Goal: Contribute content: Contribute content

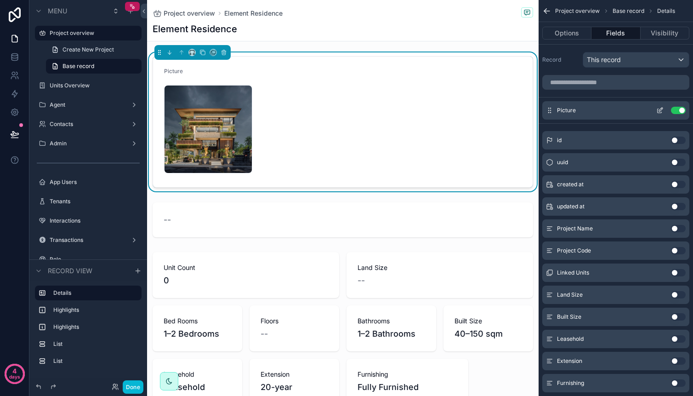
click at [592, 108] on div "Picture Use setting" at bounding box center [615, 110] width 147 height 18
click at [661, 110] on icon "scrollable content" at bounding box center [661, 110] width 4 height 4
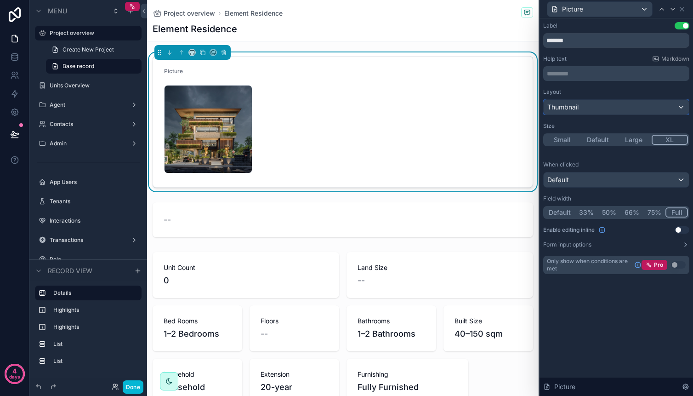
click at [661, 110] on div "Thumbnail" at bounding box center [616, 107] width 145 height 15
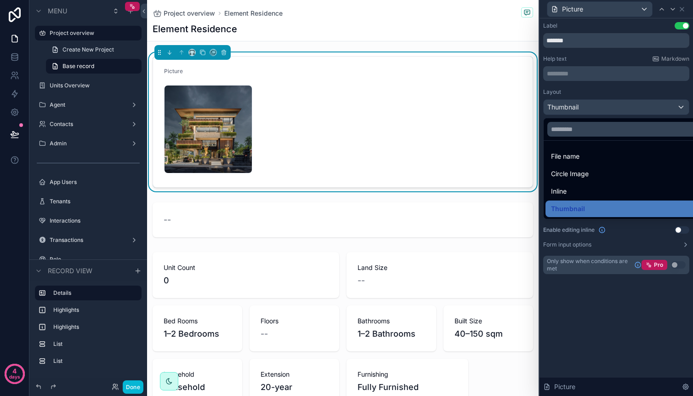
click at [654, 93] on div at bounding box center [617, 198] width 154 height 396
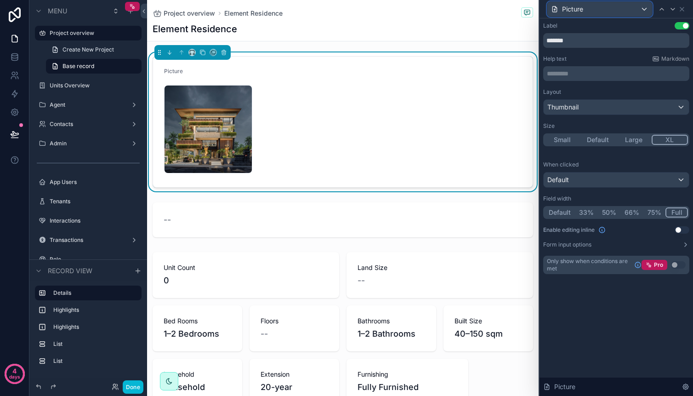
click at [633, 9] on div "Picture" at bounding box center [599, 9] width 105 height 15
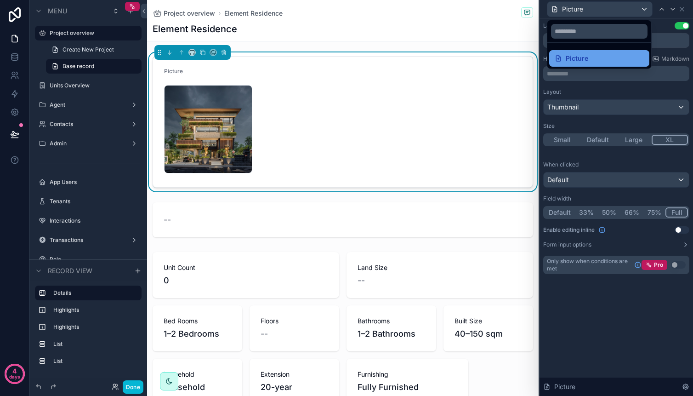
click at [610, 57] on div "Picture" at bounding box center [599, 58] width 89 height 11
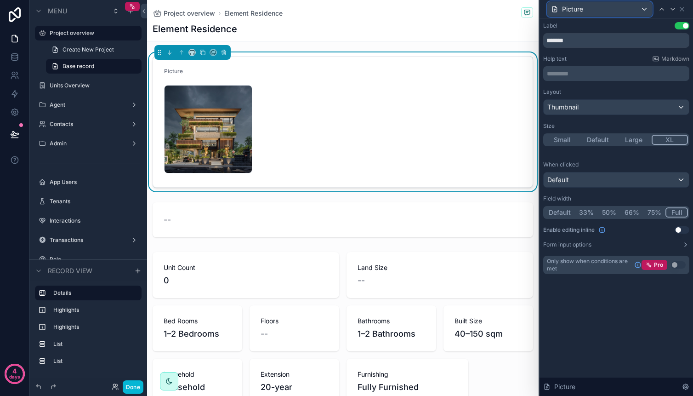
click at [618, 12] on div "Picture" at bounding box center [599, 9] width 105 height 15
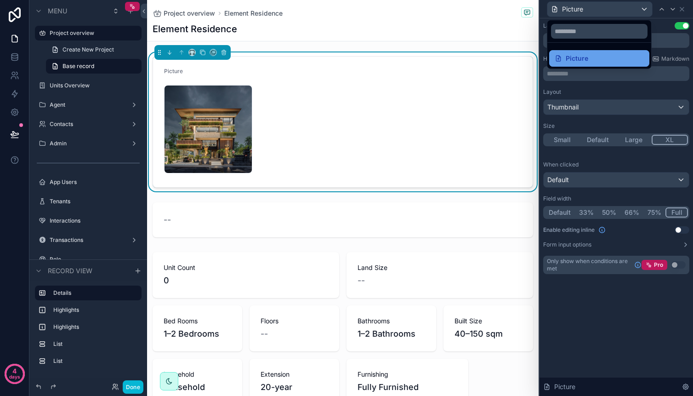
click at [605, 57] on div "Picture" at bounding box center [599, 58] width 89 height 11
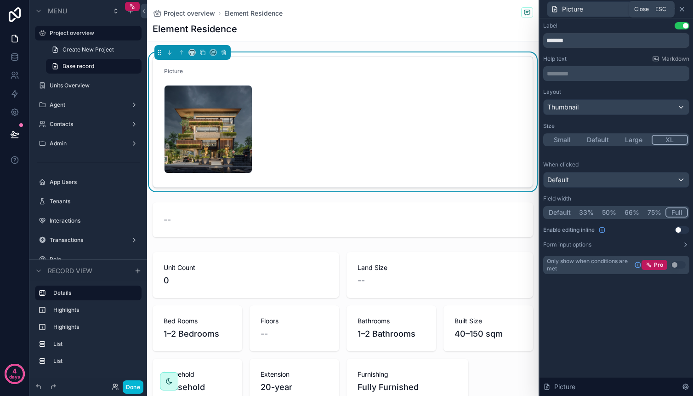
click at [678, 8] on icon at bounding box center [681, 9] width 7 height 7
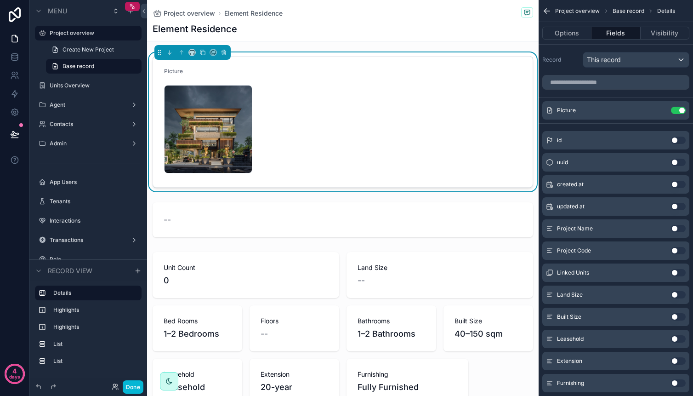
scroll to position [243, 0]
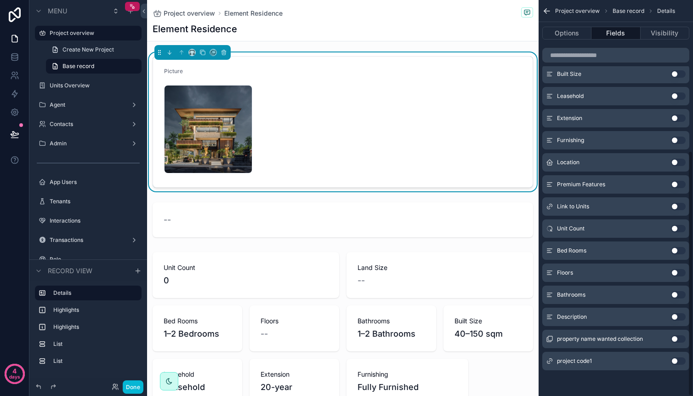
click at [673, 160] on button "Use setting" at bounding box center [678, 162] width 15 height 7
click at [673, 144] on button "Use setting" at bounding box center [678, 140] width 15 height 7
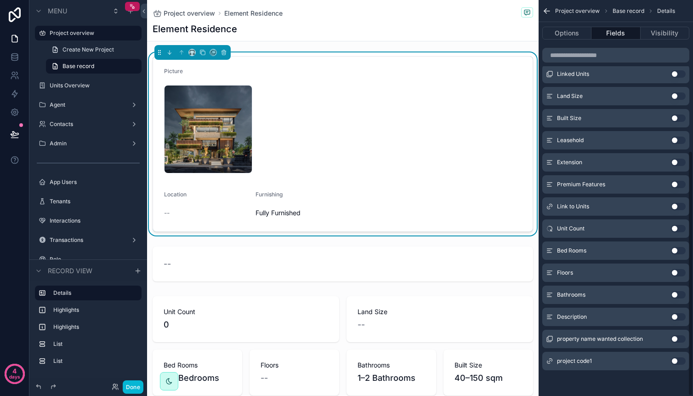
click at [673, 160] on button "Use setting" at bounding box center [678, 162] width 15 height 7
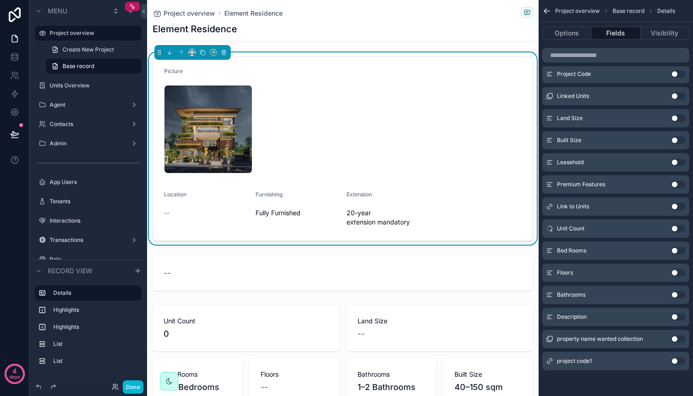
scroll to position [0, 0]
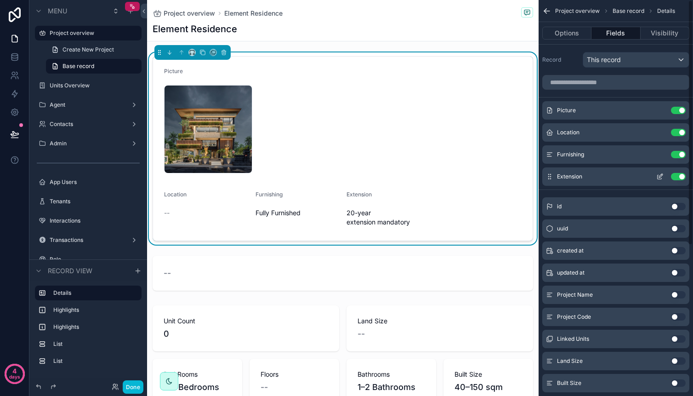
click at [678, 173] on button "Use setting" at bounding box center [678, 176] width 15 height 7
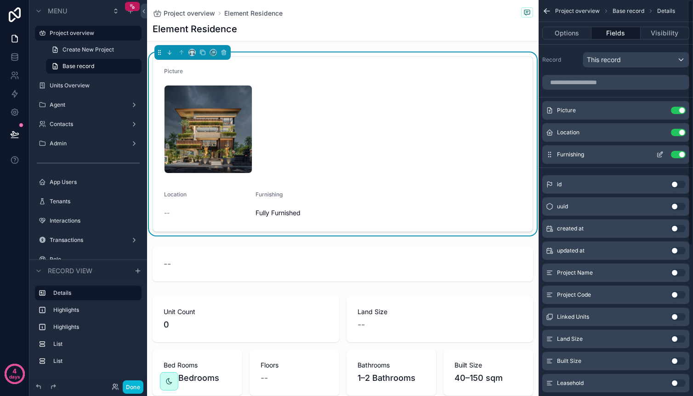
click at [675, 156] on button "Use setting" at bounding box center [678, 154] width 15 height 7
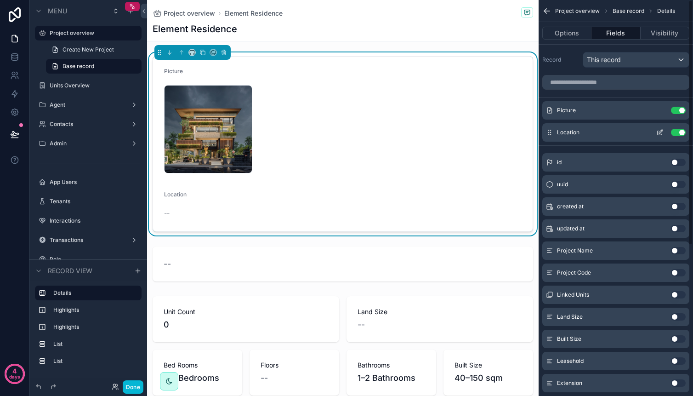
click at [678, 131] on button "Use setting" at bounding box center [678, 132] width 15 height 7
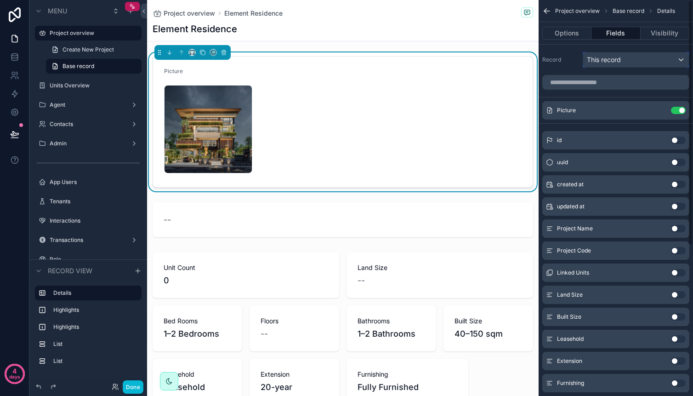
click at [614, 55] on span "This record" at bounding box center [604, 59] width 34 height 9
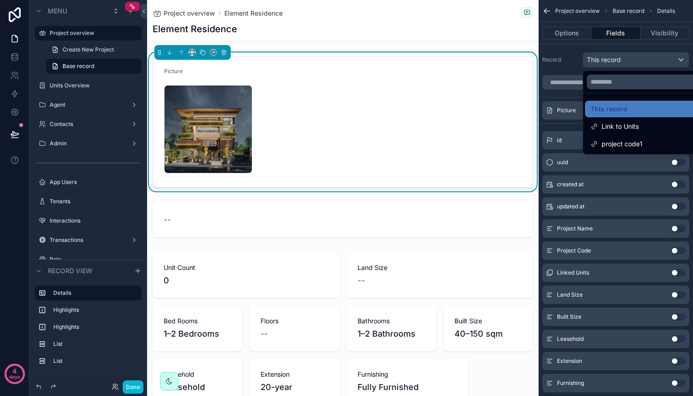
click at [614, 55] on div "scrollable content" at bounding box center [346, 198] width 693 height 396
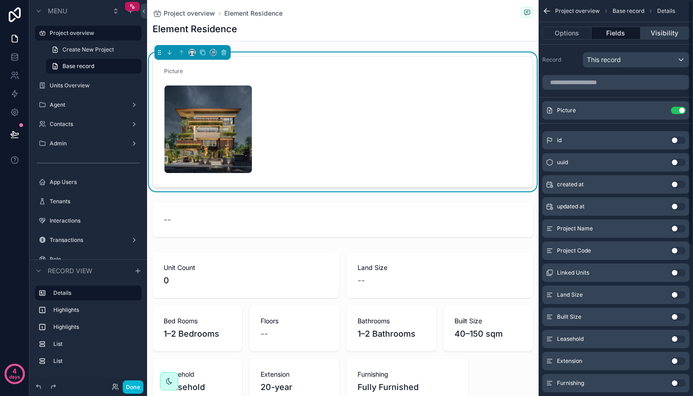
click at [661, 30] on button "Visibility" at bounding box center [665, 33] width 49 height 13
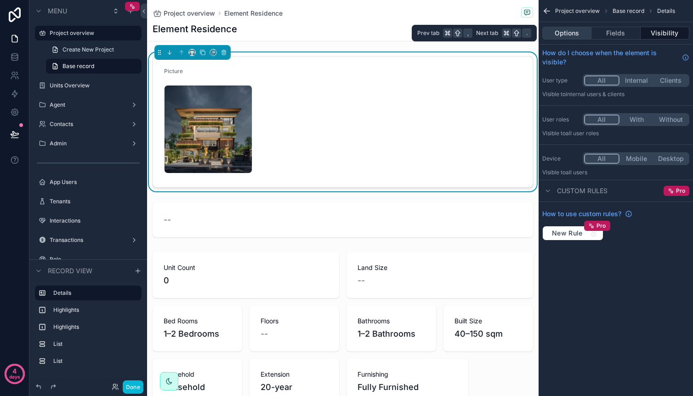
click at [575, 30] on button "Options" at bounding box center [566, 33] width 49 height 13
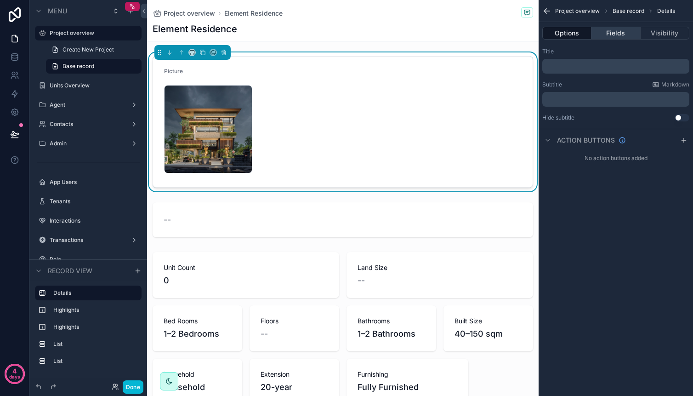
click at [611, 34] on button "Fields" at bounding box center [616, 33] width 49 height 13
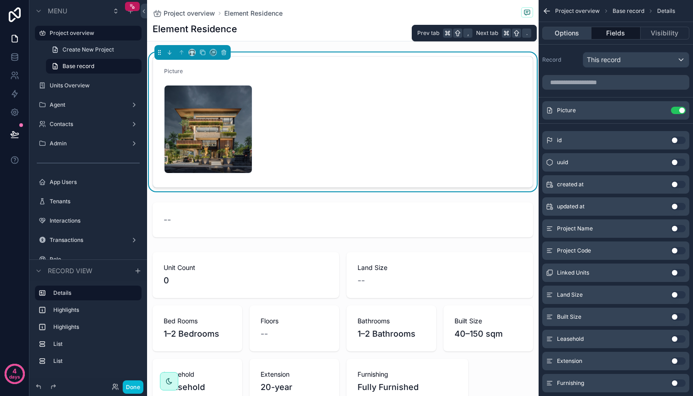
click at [573, 36] on button "Options" at bounding box center [566, 33] width 49 height 13
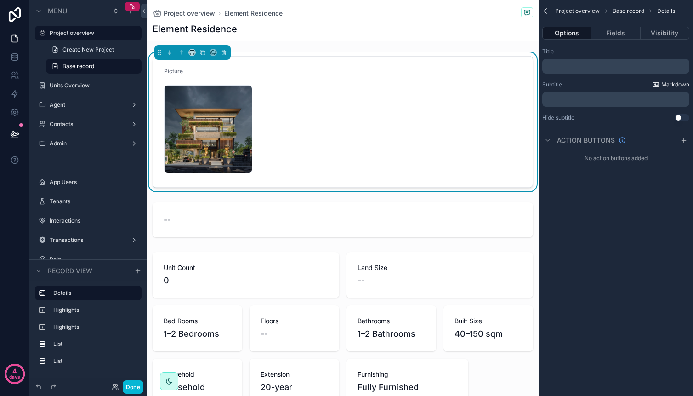
click at [663, 87] on span "Markdown" at bounding box center [675, 84] width 28 height 7
click at [618, 27] on button "Fields" at bounding box center [616, 33] width 49 height 13
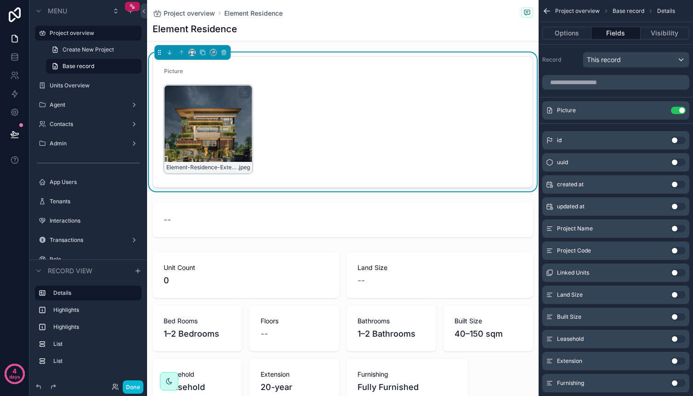
click at [233, 126] on div "Element-Residence-Exterior .jpeg" at bounding box center [208, 129] width 88 height 88
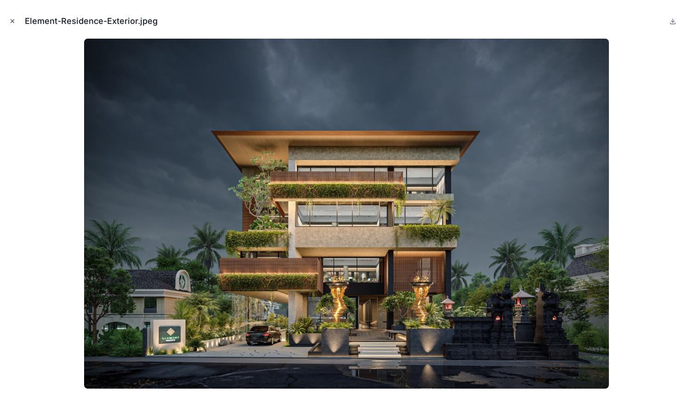
click at [10, 23] on icon "Close modal" at bounding box center [12, 21] width 6 height 6
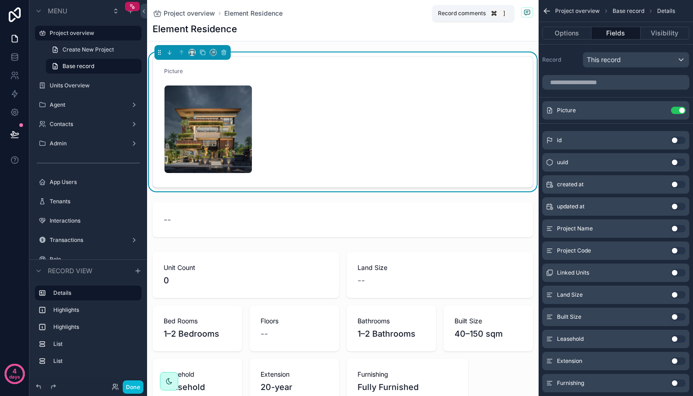
click at [526, 13] on icon "scrollable content" at bounding box center [527, 13] width 2 height 0
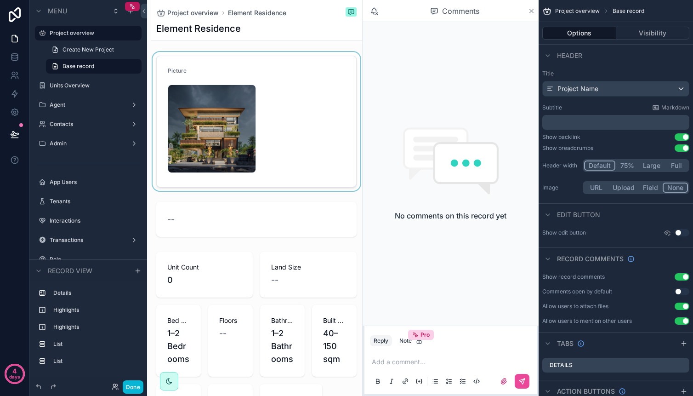
click at [529, 11] on icon "scrollable content" at bounding box center [531, 10] width 7 height 7
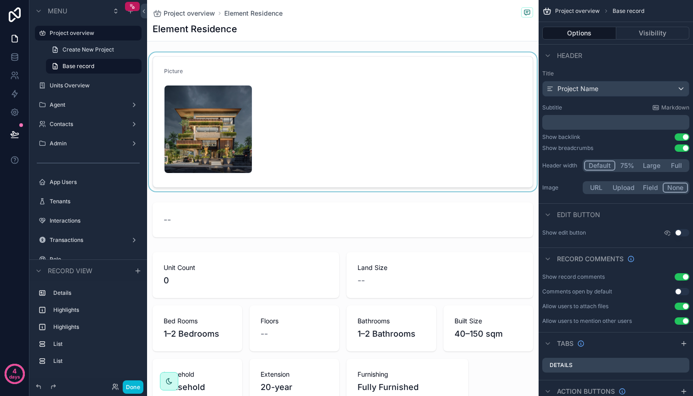
click at [357, 108] on div "scrollable content" at bounding box center [343, 121] width 392 height 139
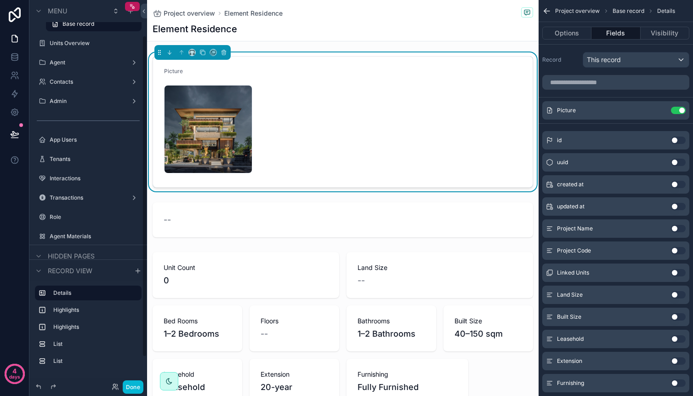
scroll to position [75, 0]
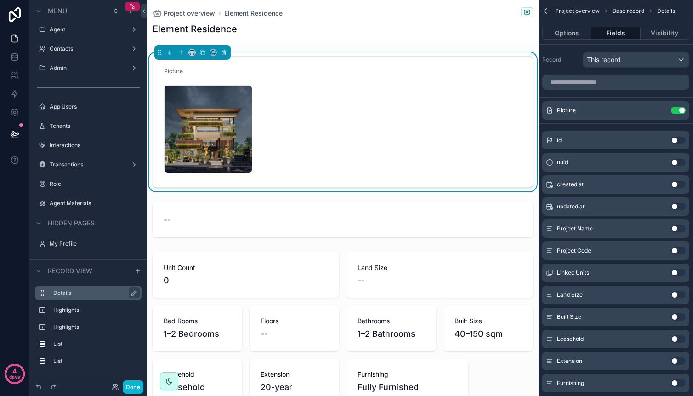
click at [74, 295] on label "Details" at bounding box center [93, 292] width 81 height 7
click at [131, 291] on icon "scrollable content" at bounding box center [134, 292] width 7 height 7
click at [130, 291] on icon "scrollable content" at bounding box center [132, 292] width 7 height 7
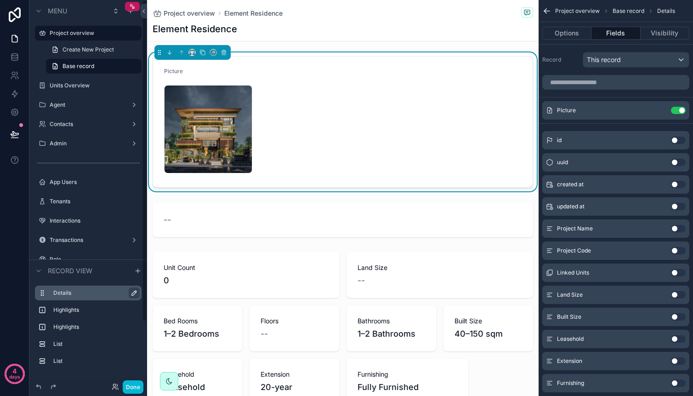
click at [131, 291] on icon "scrollable content" at bounding box center [134, 292] width 7 height 7
click at [130, 291] on icon "scrollable content" at bounding box center [132, 292] width 7 height 7
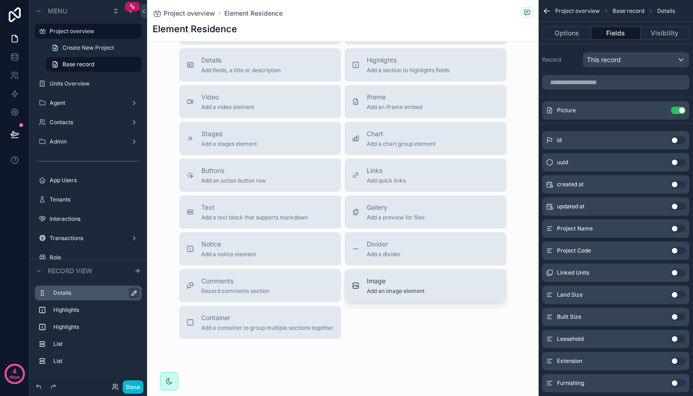
scroll to position [840, 0]
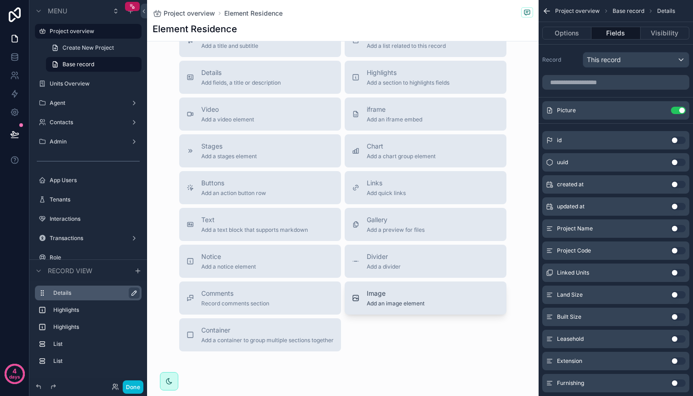
click at [401, 295] on span "Image" at bounding box center [396, 293] width 58 height 9
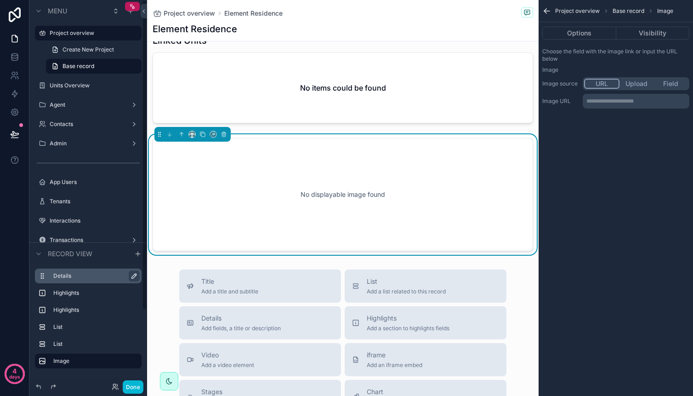
scroll to position [719, 0]
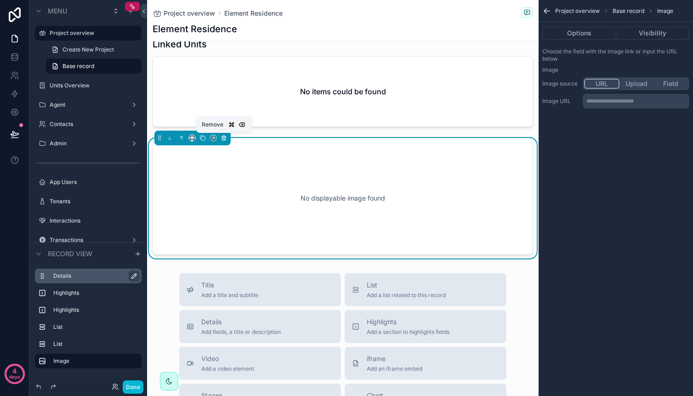
click at [222, 137] on icon "scrollable content" at bounding box center [224, 139] width 4 height 4
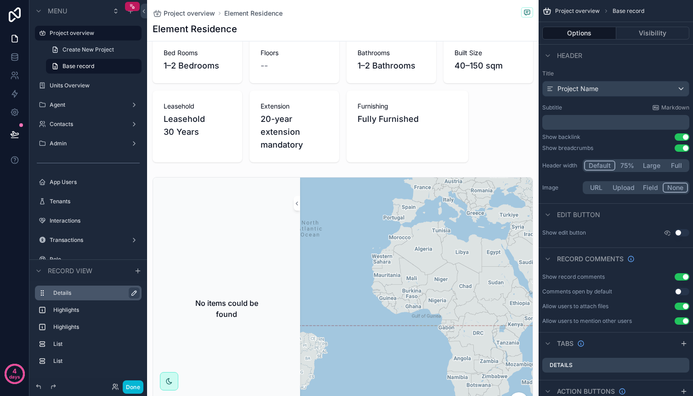
scroll to position [0, 0]
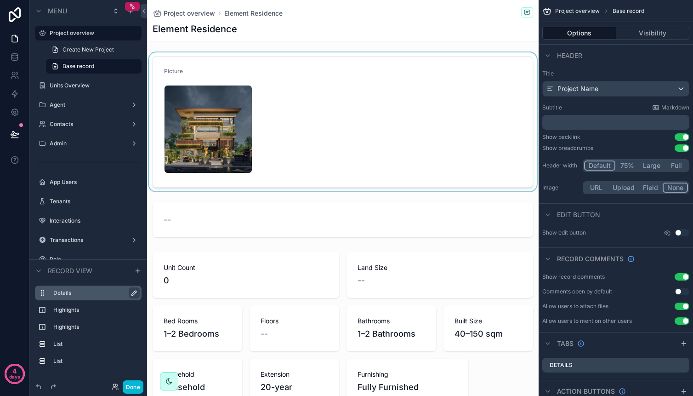
click at [268, 96] on div "scrollable content" at bounding box center [343, 121] width 392 height 139
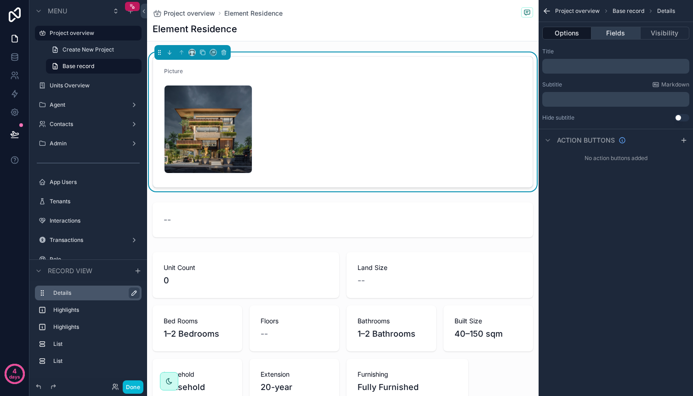
click at [608, 33] on button "Fields" at bounding box center [616, 33] width 49 height 13
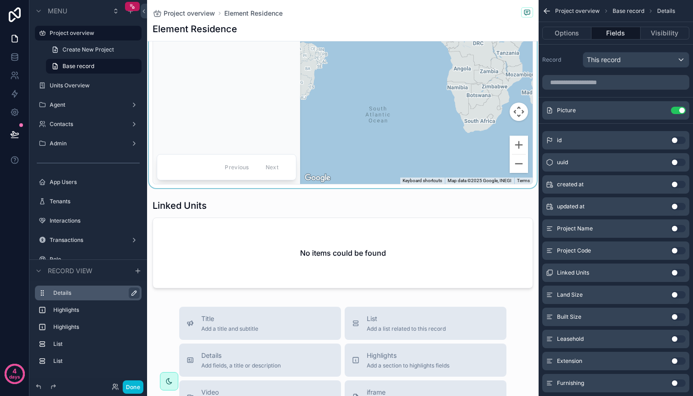
scroll to position [640, 0]
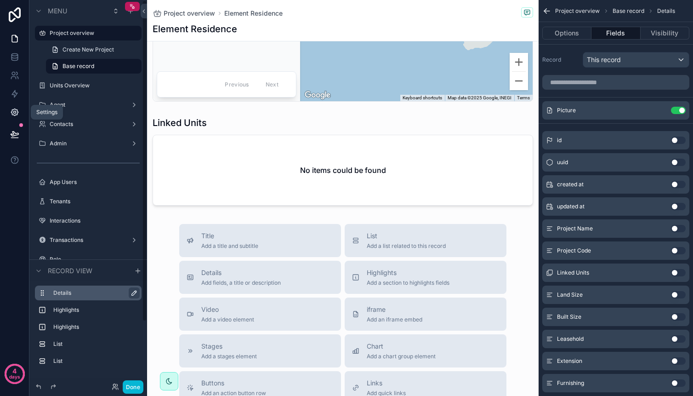
click at [10, 115] on icon at bounding box center [14, 112] width 9 height 9
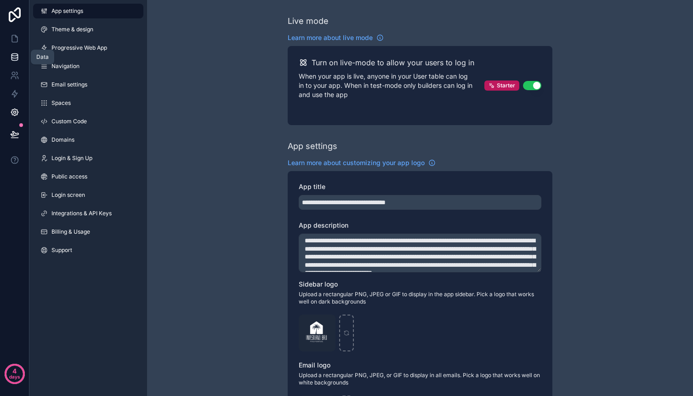
click at [16, 57] on icon at bounding box center [14, 57] width 6 height 4
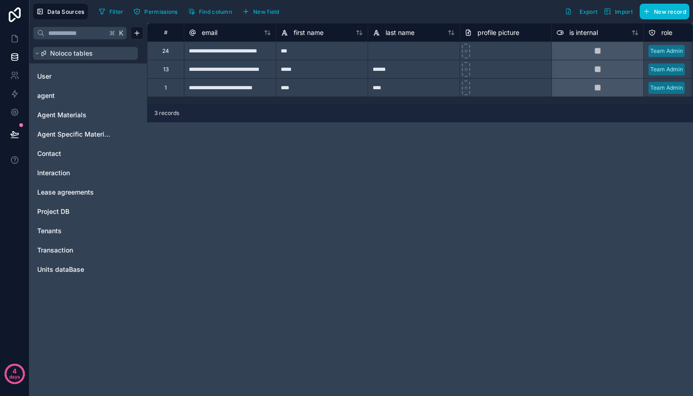
click at [78, 53] on span "Noloco tables" at bounding box center [71, 53] width 43 height 9
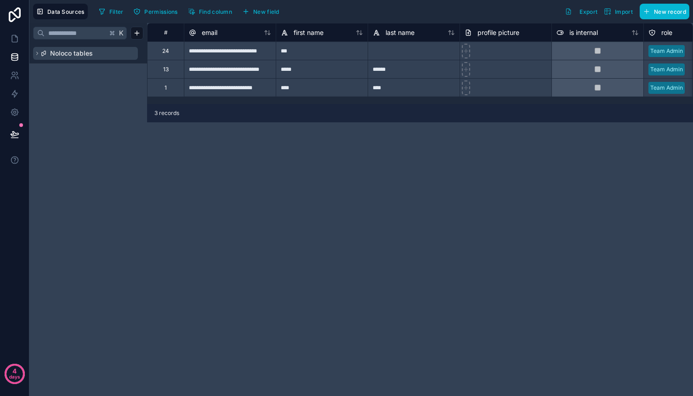
click at [78, 53] on span "Noloco tables" at bounding box center [71, 53] width 43 height 9
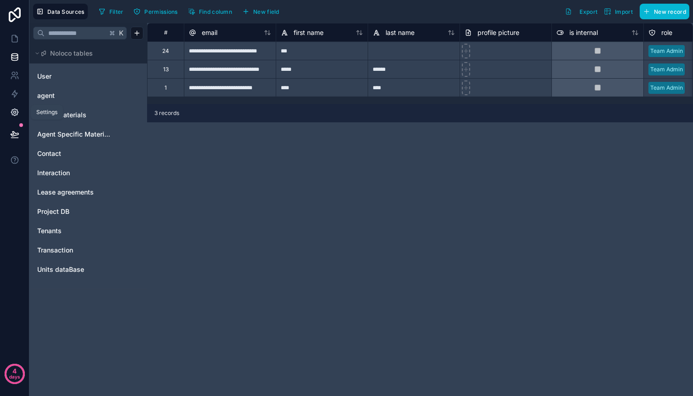
click at [21, 108] on link at bounding box center [14, 112] width 29 height 18
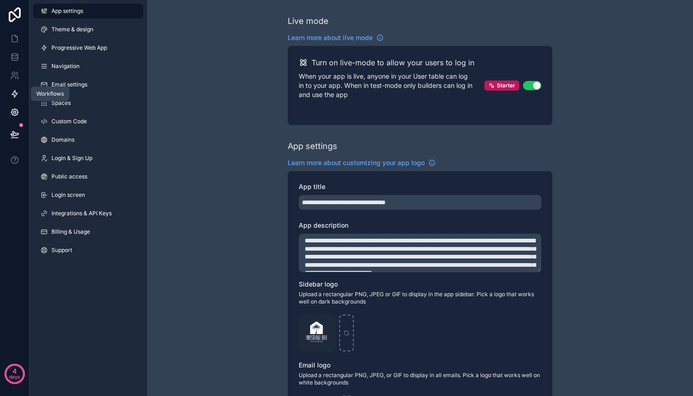
click at [15, 96] on icon at bounding box center [15, 94] width 6 height 7
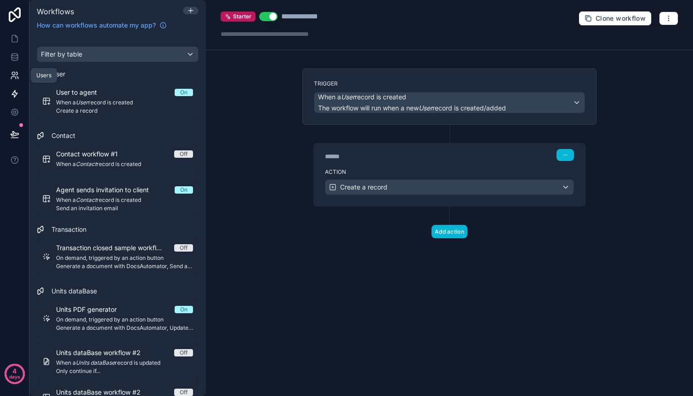
click at [14, 75] on icon at bounding box center [14, 75] width 9 height 9
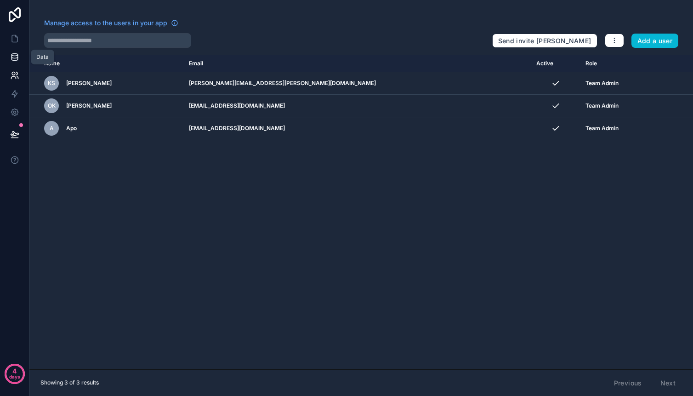
click at [21, 58] on link at bounding box center [14, 57] width 29 height 18
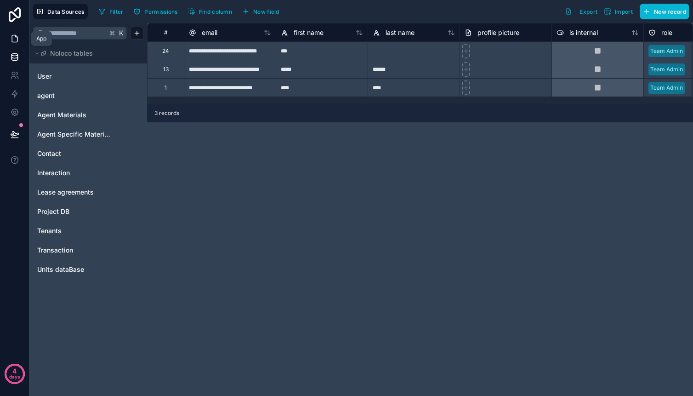
click at [21, 42] on link at bounding box center [14, 38] width 29 height 18
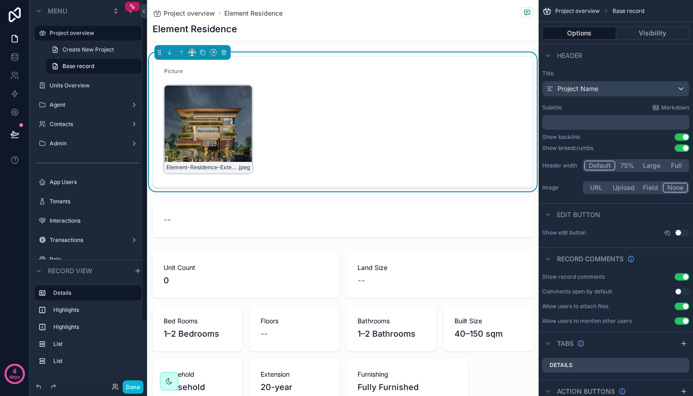
click at [199, 140] on div "Element-Residence-Exterior .jpeg" at bounding box center [208, 129] width 88 height 88
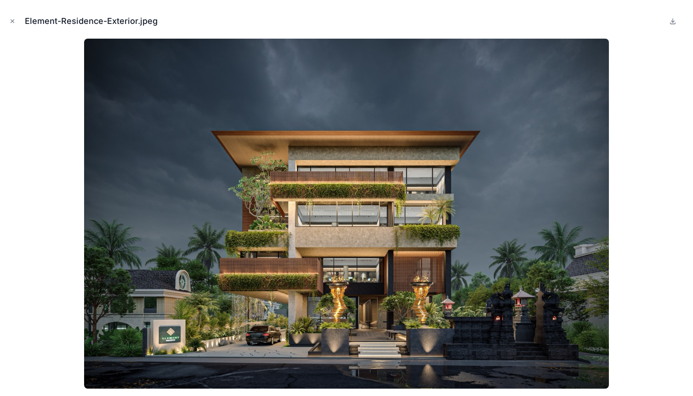
click at [17, 26] on div "Element-Residence-Exterior.jpeg" at bounding box center [346, 21] width 678 height 28
click at [14, 23] on icon "Close modal" at bounding box center [12, 21] width 3 height 3
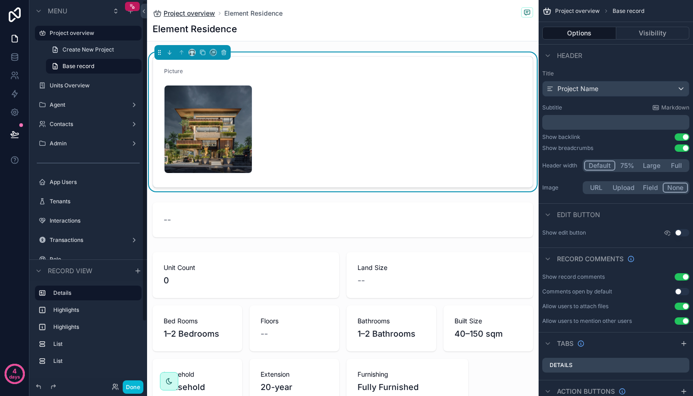
click at [202, 12] on span "Project overview" at bounding box center [189, 13] width 51 height 9
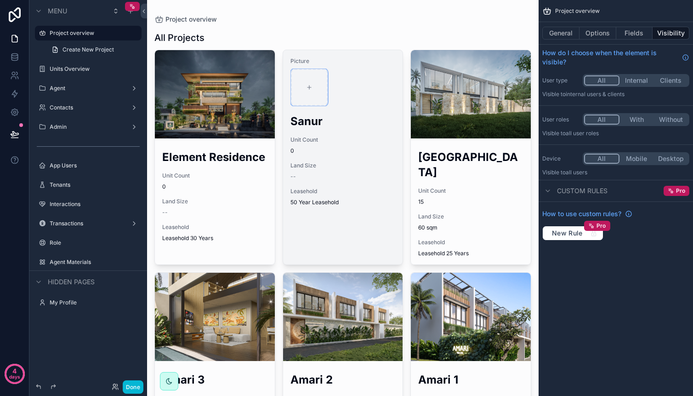
click at [308, 86] on icon "scrollable content" at bounding box center [309, 87] width 6 height 6
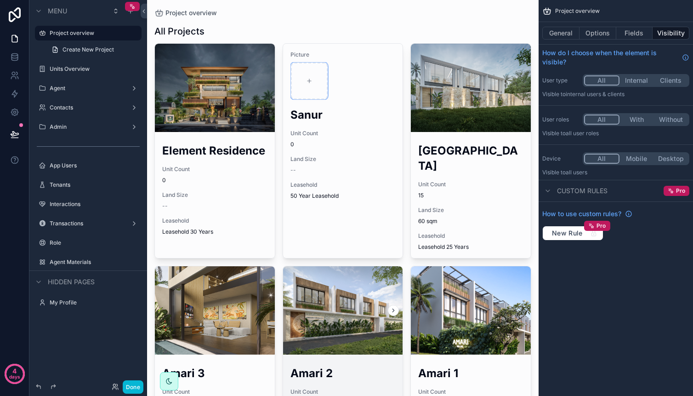
scroll to position [95, 0]
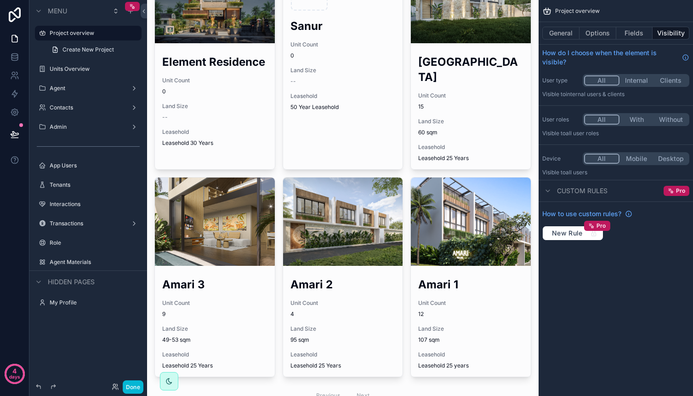
click at [359, 388] on div "Previous Next" at bounding box center [343, 395] width 67 height 14
click at [328, 388] on div "Previous Next" at bounding box center [343, 395] width 67 height 14
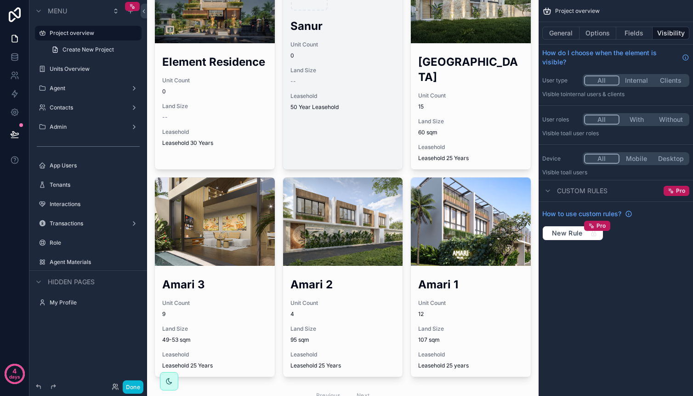
scroll to position [0, 0]
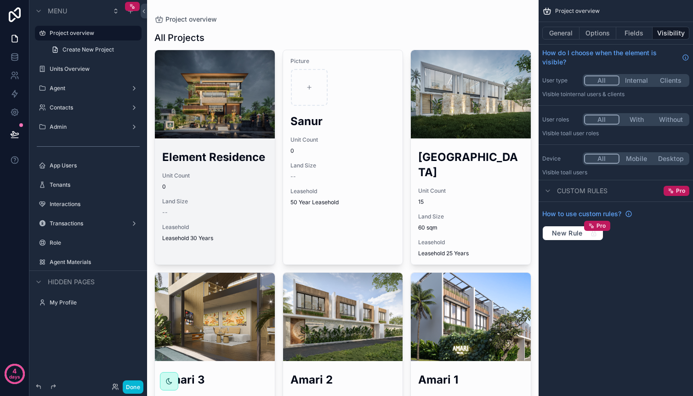
click at [221, 109] on div "scrollable content" at bounding box center [215, 94] width 120 height 88
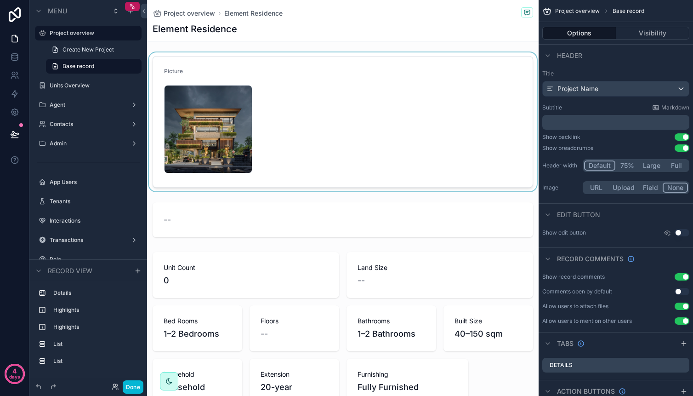
click at [348, 111] on div "scrollable content" at bounding box center [343, 121] width 392 height 139
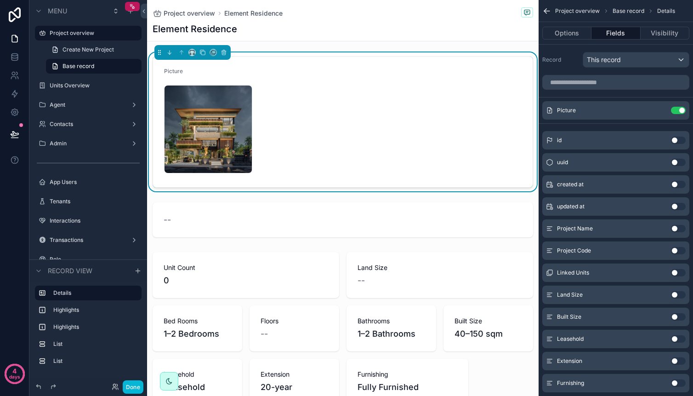
click at [348, 111] on div "Element-Residence-Exterior .jpeg" at bounding box center [343, 129] width 358 height 88
click at [383, 119] on div "Element-Residence-Exterior .jpeg" at bounding box center [343, 129] width 358 height 88
click at [613, 63] on span "This record" at bounding box center [604, 59] width 34 height 9
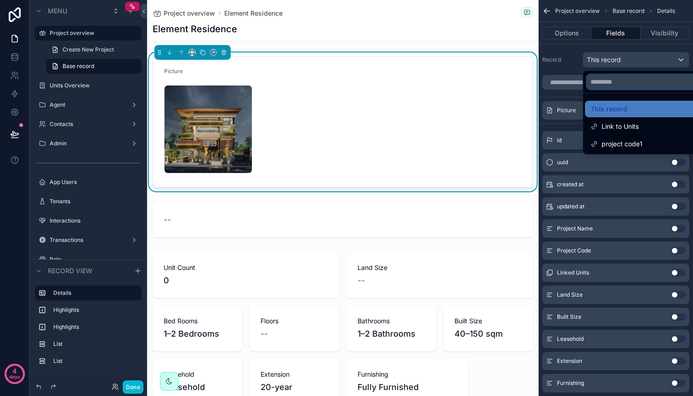
click at [613, 85] on input "text" at bounding box center [647, 81] width 120 height 15
click at [568, 75] on div "scrollable content" at bounding box center [346, 198] width 693 height 396
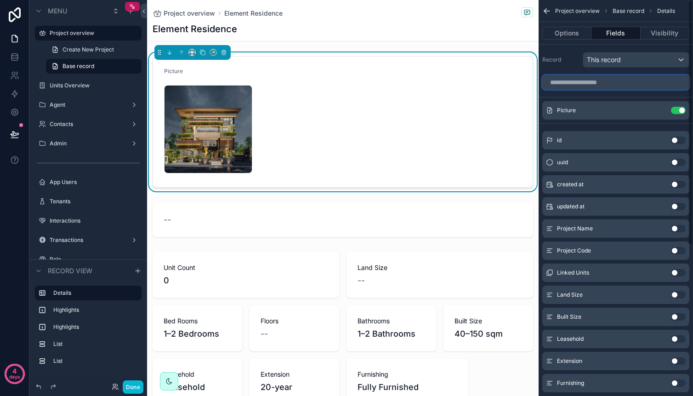
click at [575, 85] on input "scrollable content" at bounding box center [615, 82] width 147 height 15
click at [579, 105] on div "Picture Use setting" at bounding box center [615, 110] width 147 height 18
click at [681, 109] on button "Use setting" at bounding box center [678, 110] width 15 height 7
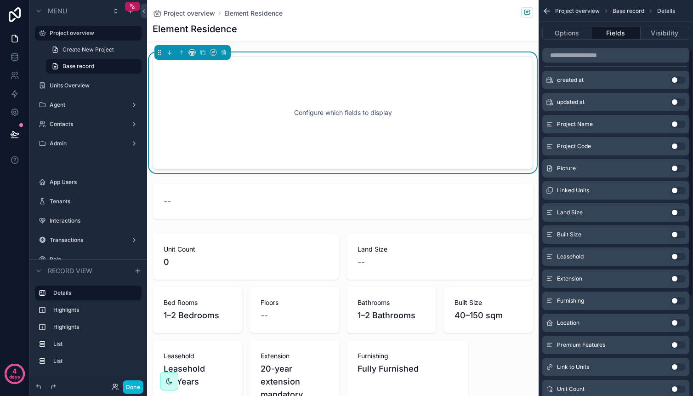
scroll to position [79, 0]
click at [676, 167] on button "Use setting" at bounding box center [678, 167] width 15 height 7
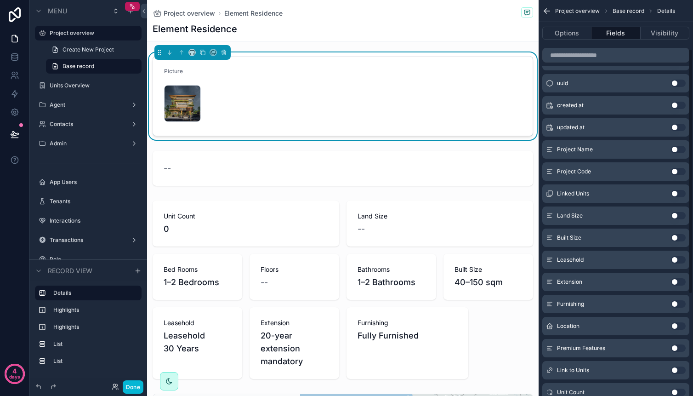
scroll to position [0, 0]
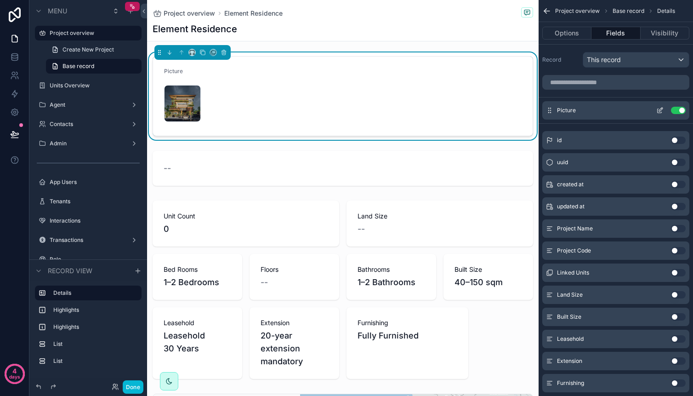
click at [632, 113] on div "Picture Use setting" at bounding box center [615, 110] width 147 height 18
click at [655, 111] on button "scrollable content" at bounding box center [660, 110] width 15 height 7
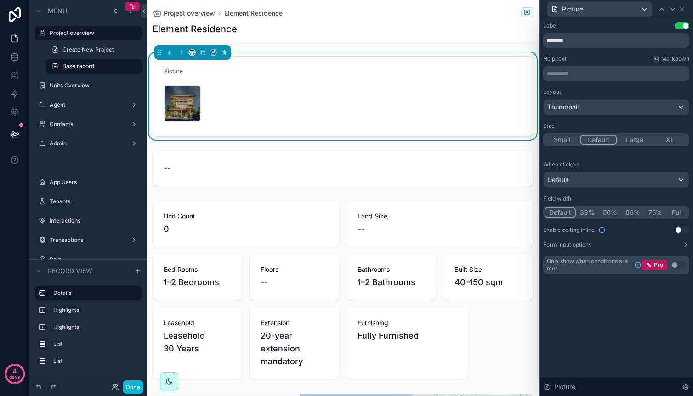
click at [672, 138] on button "XL" at bounding box center [671, 140] width 36 height 10
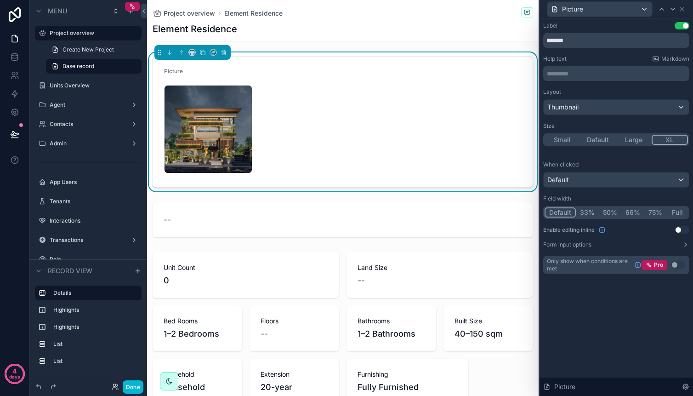
click at [673, 211] on button "Full" at bounding box center [677, 212] width 22 height 10
click at [677, 230] on button "Use setting" at bounding box center [682, 229] width 15 height 7
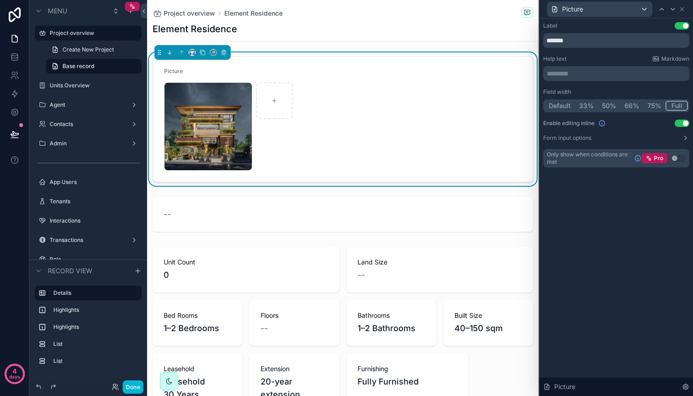
click at [688, 126] on div "Use setting" at bounding box center [682, 123] width 15 height 7
click at [684, 126] on button "Use setting" at bounding box center [682, 123] width 15 height 7
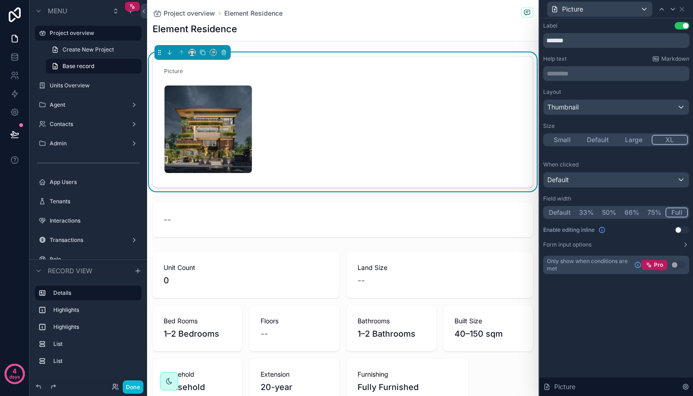
click at [680, 232] on button "Use setting" at bounding box center [682, 229] width 15 height 7
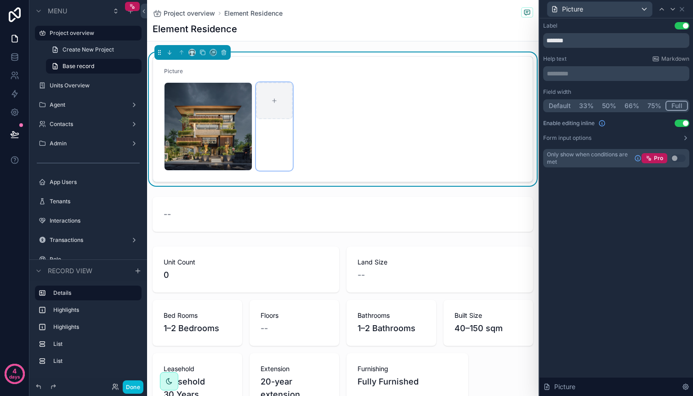
click at [287, 99] on div "scrollable content" at bounding box center [274, 100] width 37 height 37
type input "**********"
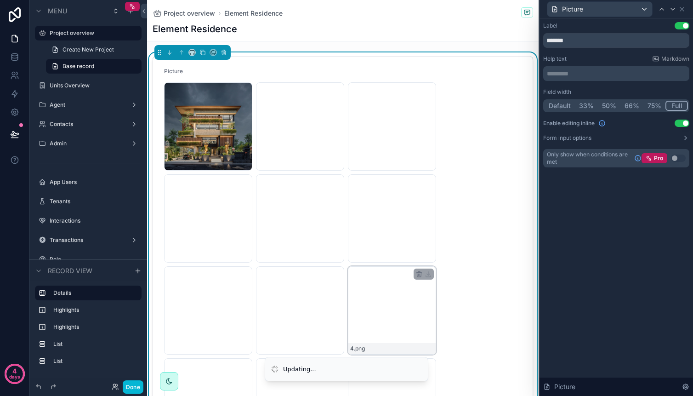
click at [406, 347] on div "4 .png" at bounding box center [391, 348] width 87 height 11
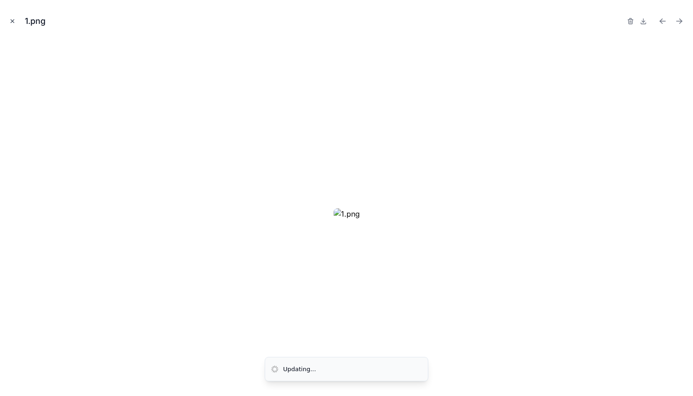
click at [12, 20] on icon "Close modal" at bounding box center [12, 21] width 3 height 3
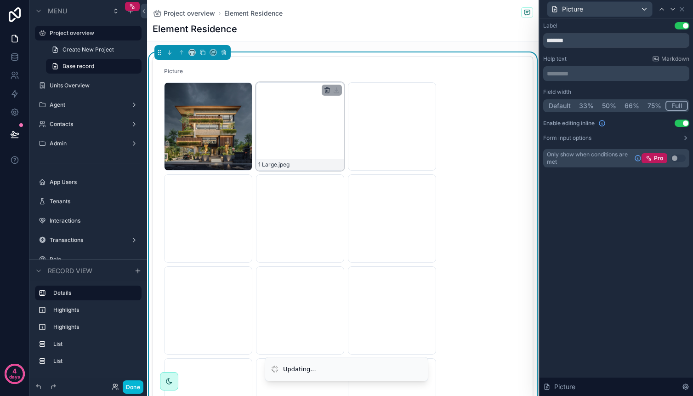
click at [327, 90] on icon "scrollable content" at bounding box center [327, 91] width 0 height 2
click at [346, 73] on icon "scrollable content" at bounding box center [346, 74] width 0 height 2
click at [325, 90] on icon "scrollable content" at bounding box center [327, 89] width 7 height 7
click at [344, 71] on icon "scrollable content" at bounding box center [346, 73] width 7 height 7
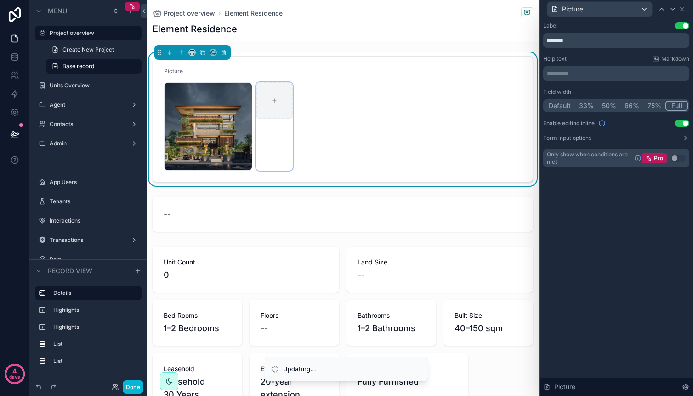
click at [272, 107] on div "scrollable content" at bounding box center [274, 100] width 37 height 37
type input "**********"
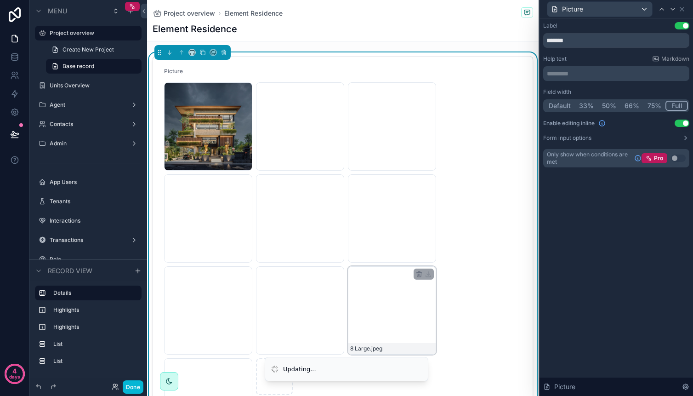
scroll to position [68, 0]
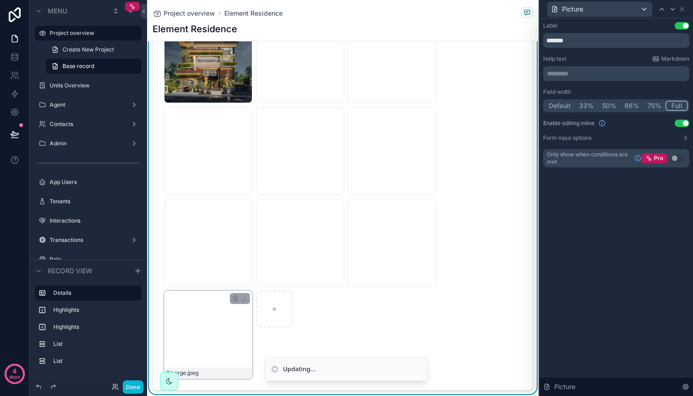
click at [247, 305] on div "9 Large .jpeg" at bounding box center [208, 334] width 88 height 88
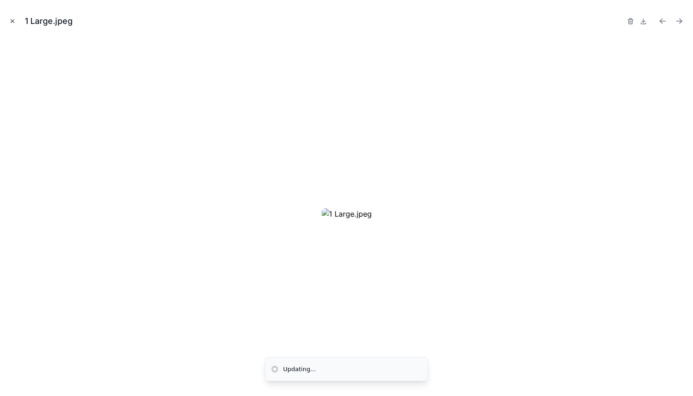
click at [13, 20] on icon "Close modal" at bounding box center [12, 21] width 3 height 3
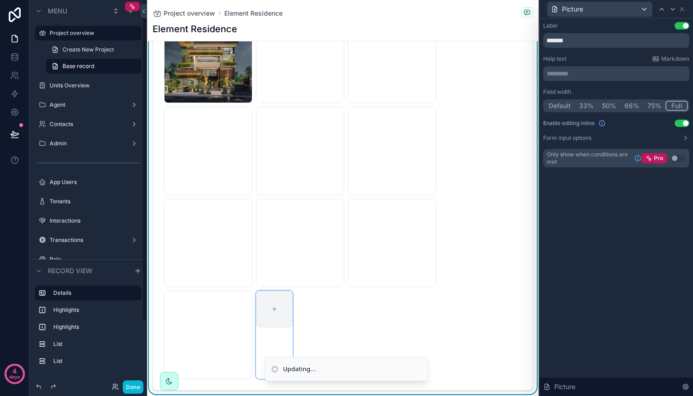
click at [269, 319] on div "scrollable content" at bounding box center [274, 308] width 37 height 37
type input "**********"
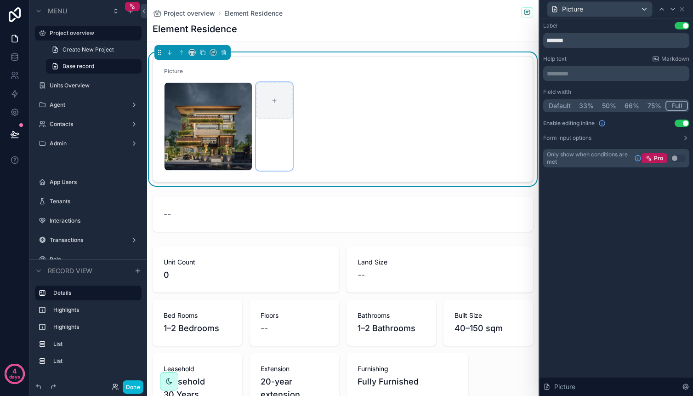
click at [279, 97] on div "scrollable content" at bounding box center [274, 100] width 37 height 37
type input "**********"
click at [282, 106] on div "scrollable content" at bounding box center [274, 100] width 37 height 37
type input "**********"
click at [601, 244] on div "Label Use setting ******* Help text Markdown ********* ﻿ Field width Default 33…" at bounding box center [617, 206] width 154 height 377
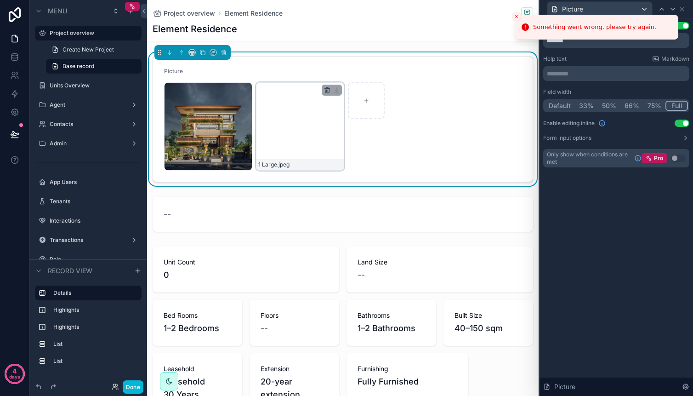
click at [328, 88] on icon "scrollable content" at bounding box center [327, 89] width 7 height 7
click at [345, 72] on icon "scrollable content" at bounding box center [346, 72] width 5 height 0
click at [235, 90] on icon "scrollable content" at bounding box center [235, 91] width 0 height 2
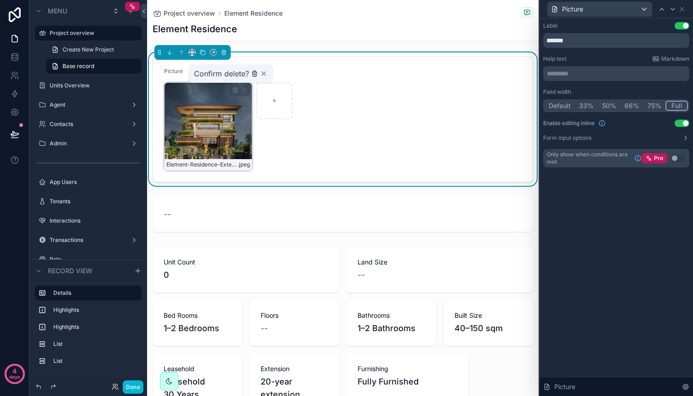
click at [256, 73] on icon "scrollable content" at bounding box center [254, 73] width 7 height 7
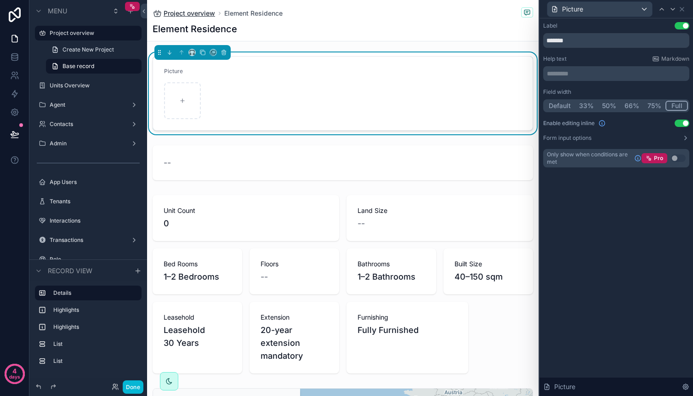
click at [195, 17] on span "Project overview" at bounding box center [189, 13] width 51 height 9
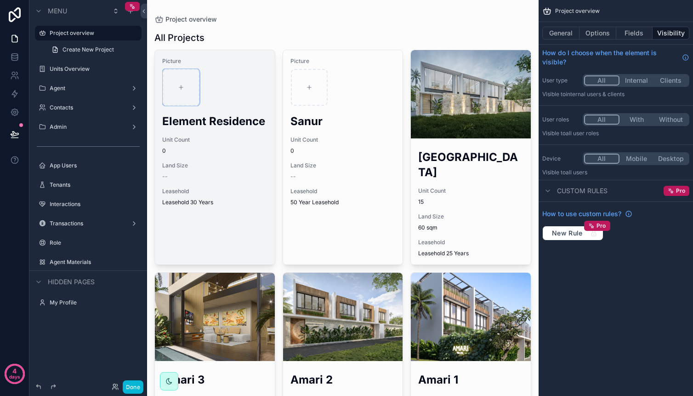
click at [190, 71] on div "scrollable content" at bounding box center [181, 87] width 37 height 37
type input "**********"
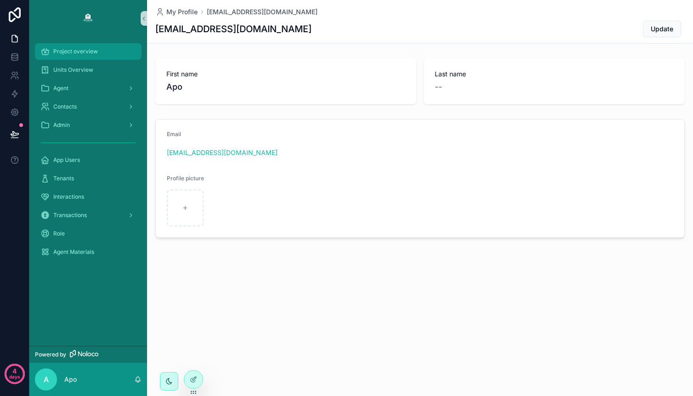
click at [88, 52] on span "Project overview" at bounding box center [75, 51] width 45 height 7
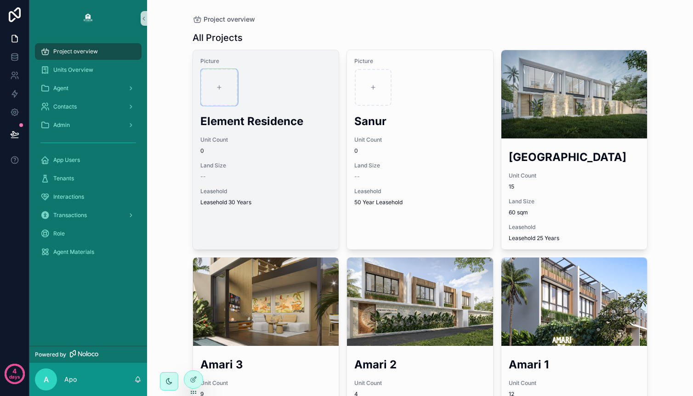
click div "scrollable content"
type input "**********"
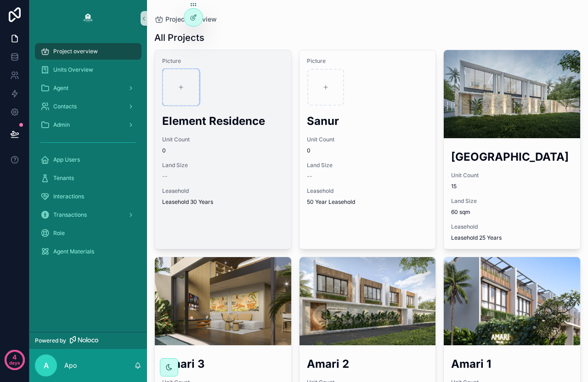
click at [178, 93] on div "scrollable content" at bounding box center [181, 87] width 37 height 37
type input "**********"
click at [183, 89] on icon "scrollable content" at bounding box center [181, 87] width 6 height 6
type input "**********"
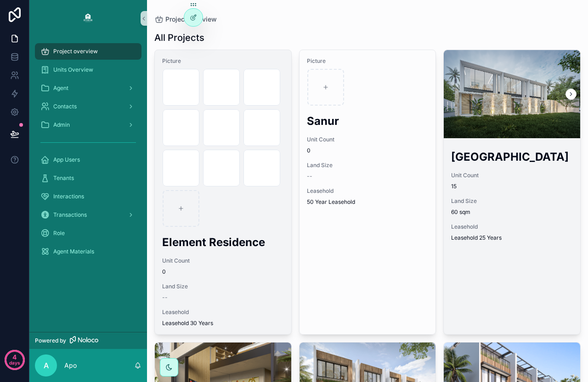
click at [568, 92] on icon "scrollable content" at bounding box center [571, 94] width 6 height 6
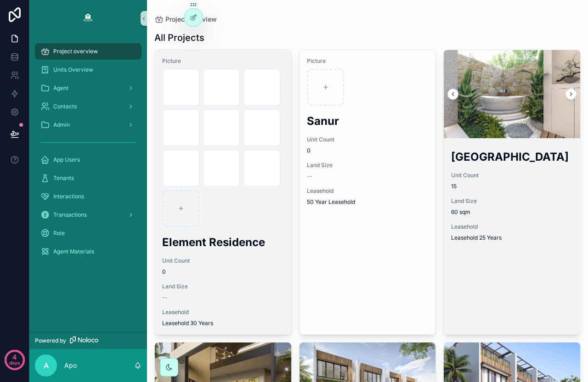
click at [568, 92] on icon "scrollable content" at bounding box center [571, 94] width 6 height 6
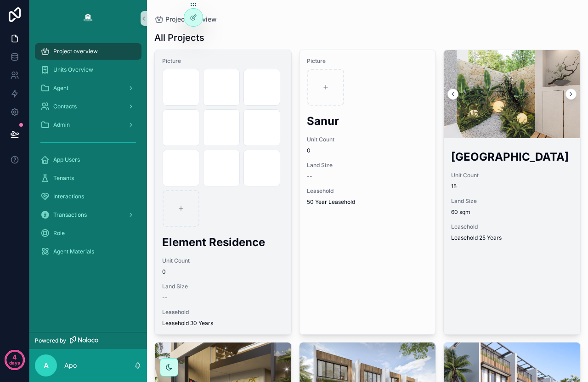
click at [568, 92] on icon "scrollable content" at bounding box center [571, 94] width 6 height 6
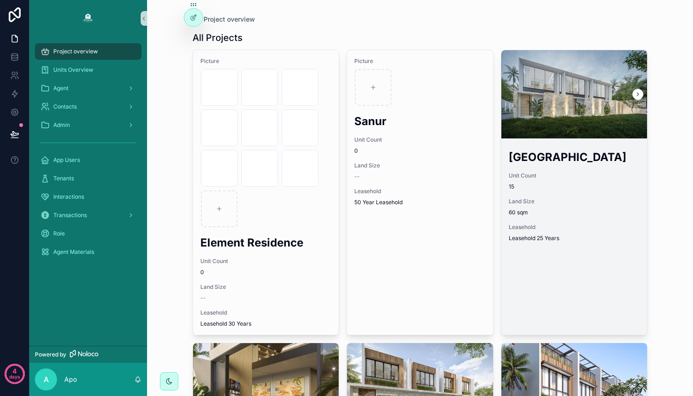
click at [545, 124] on div "scrollable content" at bounding box center [574, 94] width 146 height 88
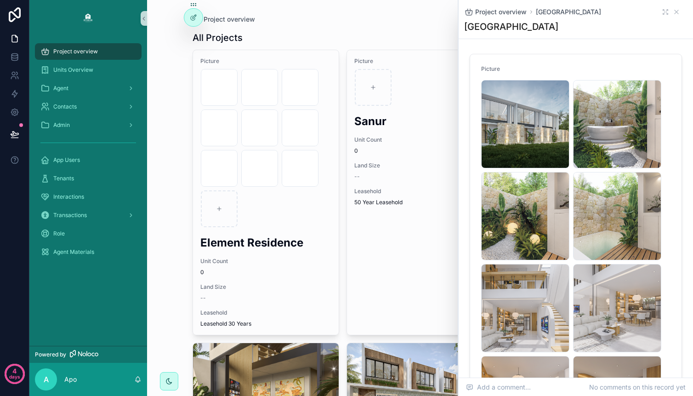
click at [588, 10] on icon "scrollable content" at bounding box center [676, 11] width 7 height 7
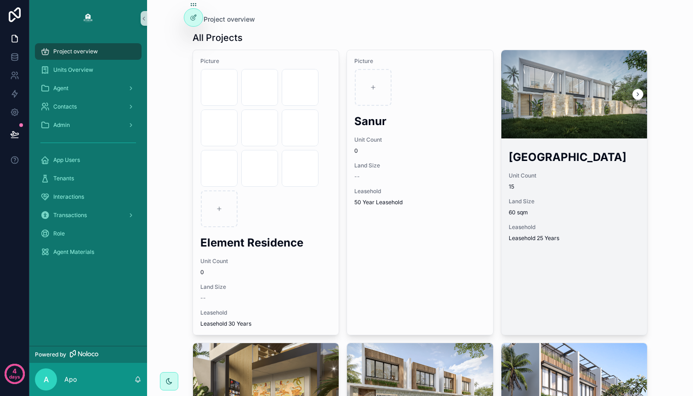
click at [535, 159] on h2 "[GEOGRAPHIC_DATA]" at bounding box center [574, 156] width 131 height 15
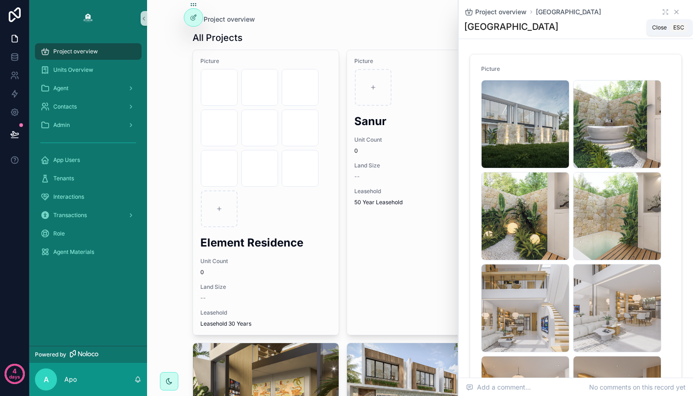
click at [588, 12] on icon "scrollable content" at bounding box center [677, 12] width 4 height 4
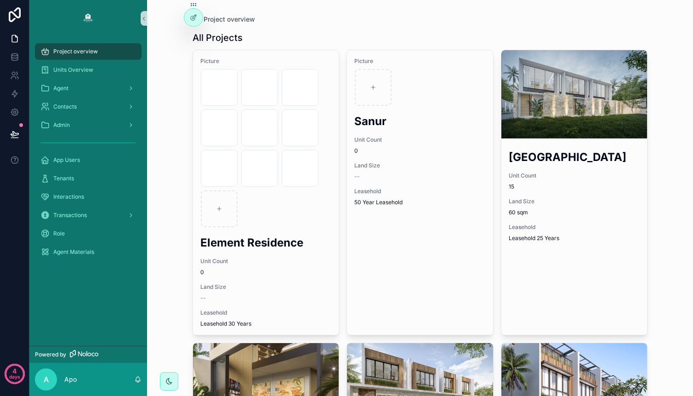
click at [97, 50] on div "Project overview" at bounding box center [88, 51] width 96 height 15
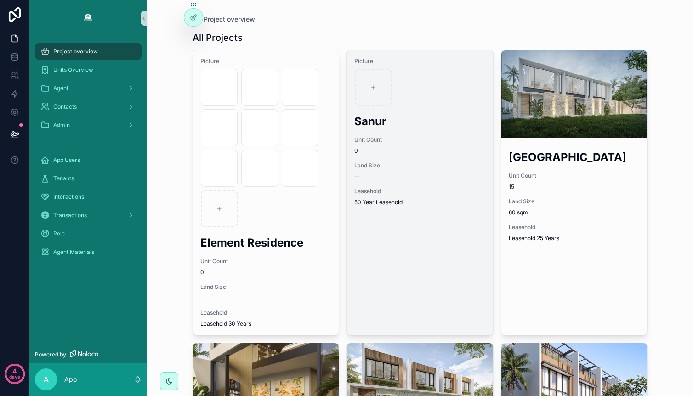
click at [408, 213] on div "Picture Sanur Unit Count 0 Land Size -- Leasehold 50 Year Leasehold" at bounding box center [420, 131] width 146 height 163
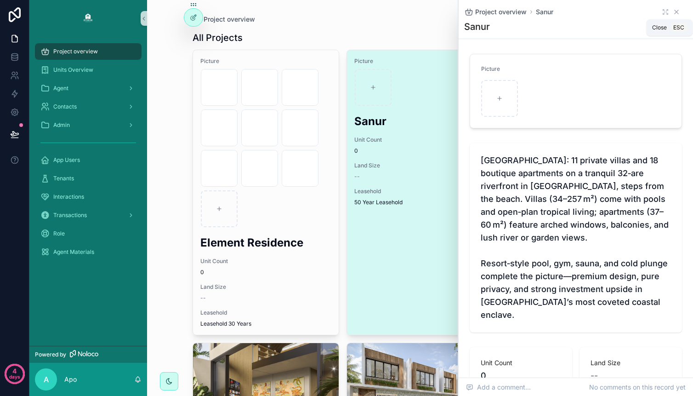
click at [588, 10] on icon "scrollable content" at bounding box center [676, 11] width 7 height 7
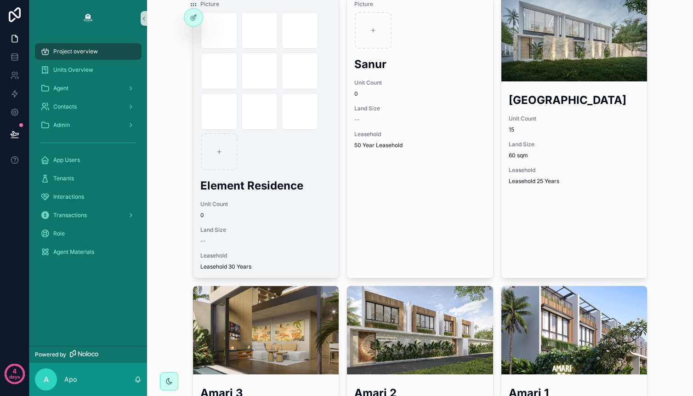
scroll to position [153, 0]
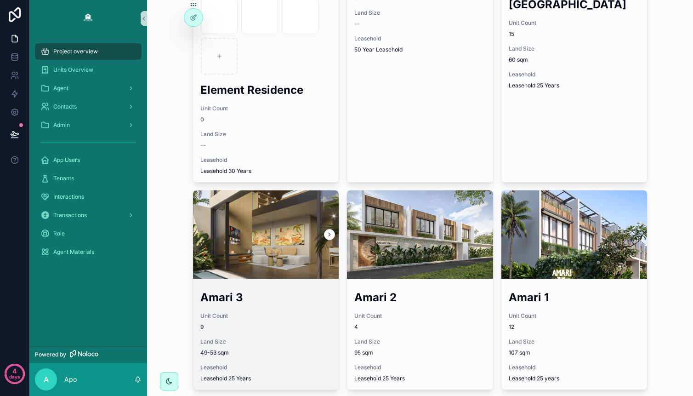
click at [302, 224] on div "scrollable content" at bounding box center [266, 234] width 146 height 88
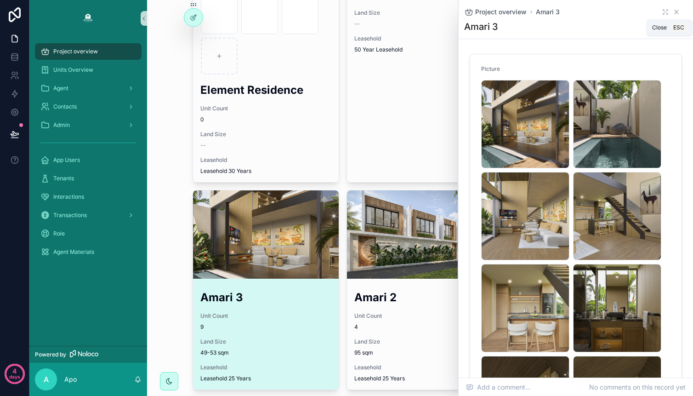
click at [588, 10] on icon "scrollable content" at bounding box center [676, 11] width 7 height 7
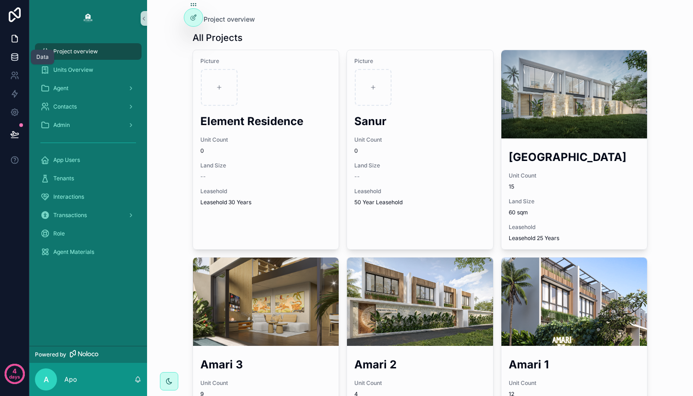
click at [20, 55] on link at bounding box center [14, 57] width 29 height 18
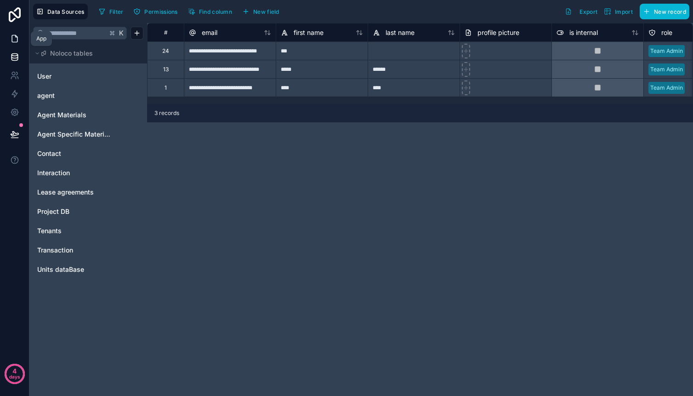
click at [13, 41] on icon at bounding box center [14, 38] width 9 height 9
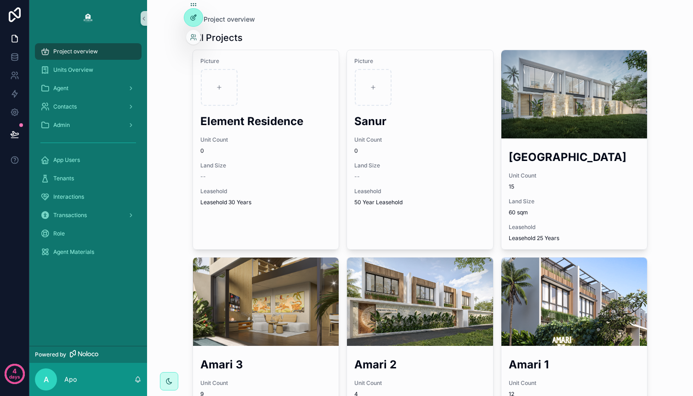
click at [192, 22] on div at bounding box center [193, 17] width 18 height 17
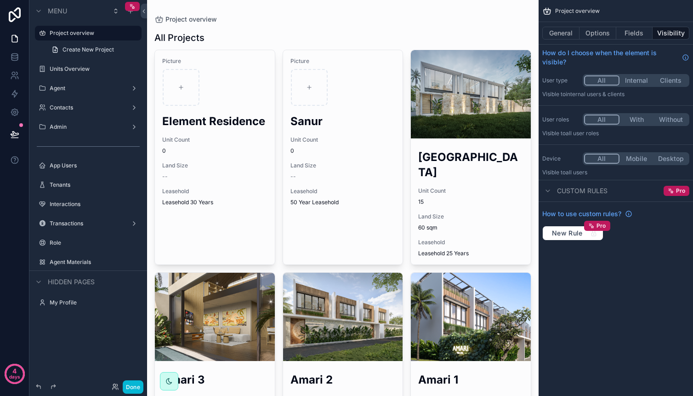
click at [182, 93] on div "scrollable content" at bounding box center [343, 265] width 392 height 530
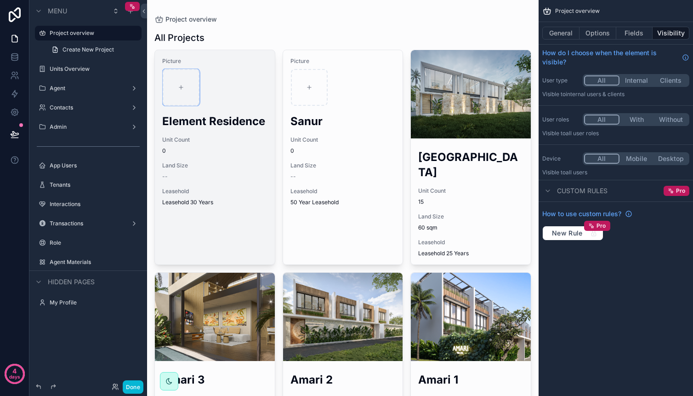
click at [183, 89] on icon "scrollable content" at bounding box center [181, 87] width 6 height 6
type input "**********"
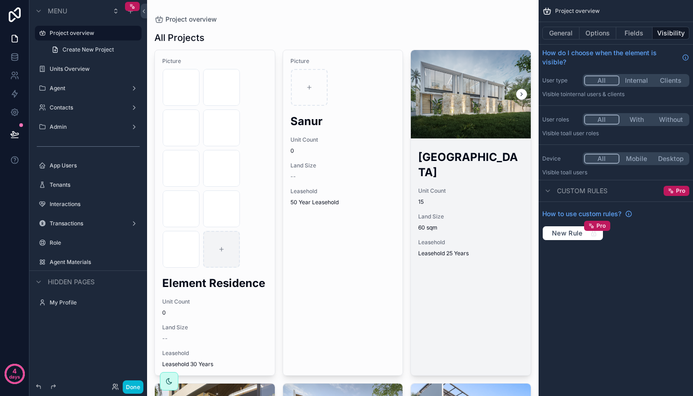
click at [426, 155] on h2 "[GEOGRAPHIC_DATA]" at bounding box center [470, 164] width 105 height 30
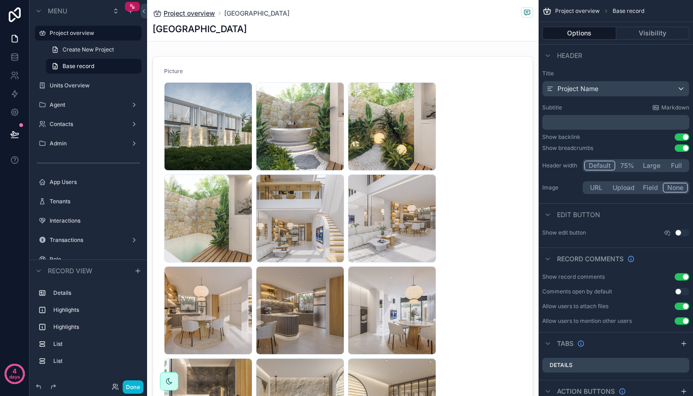
click at [201, 14] on span "Project overview" at bounding box center [189, 13] width 51 height 9
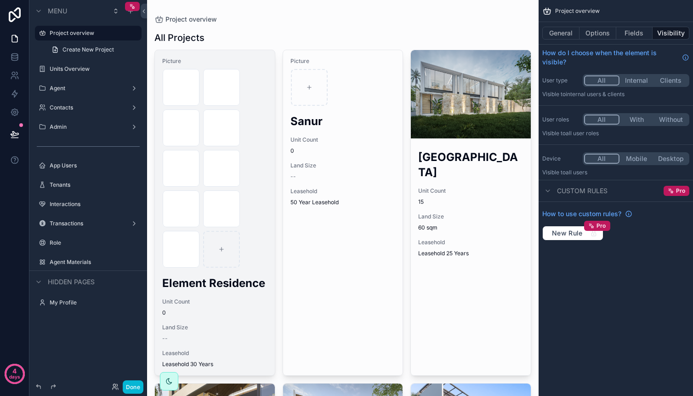
click at [263, 268] on div "Picture 1 Large .jpeg 2 Large .jpeg 3 Large .jpeg 4 Large .jpeg 5 Large .jpeg 6…" at bounding box center [215, 212] width 120 height 325
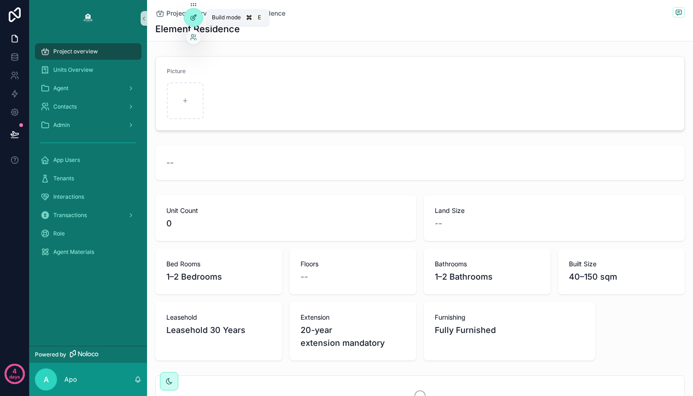
click at [193, 18] on icon at bounding box center [193, 17] width 7 height 7
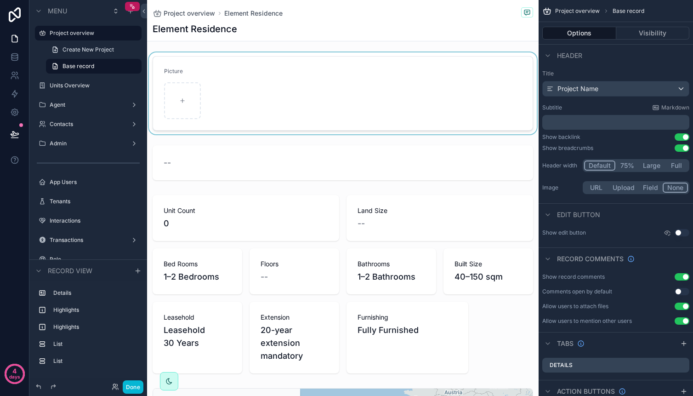
click at [185, 91] on div "scrollable content" at bounding box center [343, 93] width 392 height 82
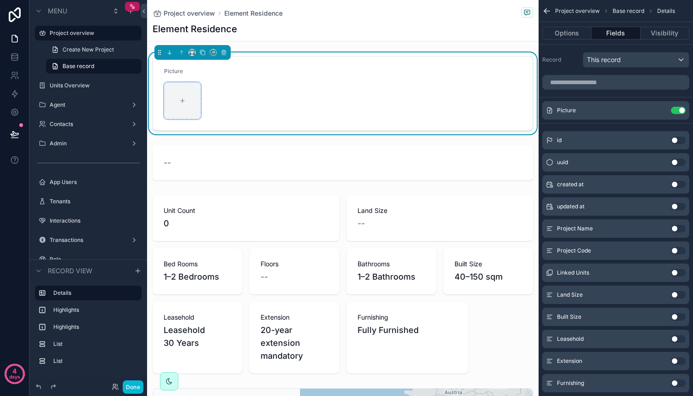
click at [186, 103] on div "scrollable content" at bounding box center [182, 100] width 37 height 37
type input "**********"
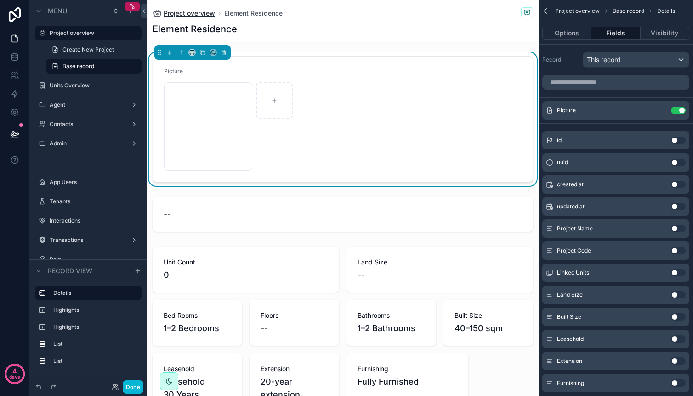
click at [201, 16] on span "Project overview" at bounding box center [189, 13] width 51 height 9
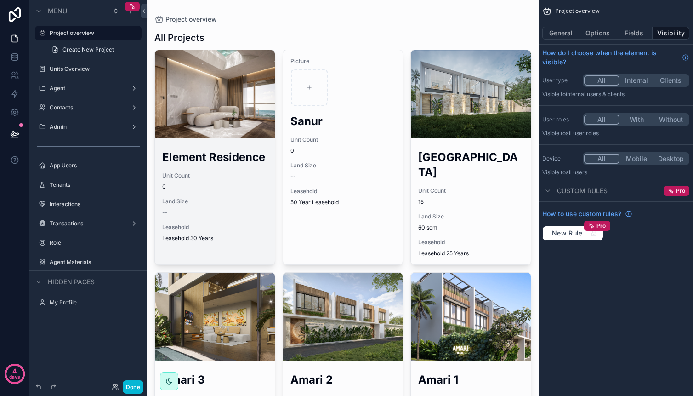
click at [253, 135] on div "scrollable content" at bounding box center [215, 94] width 120 height 88
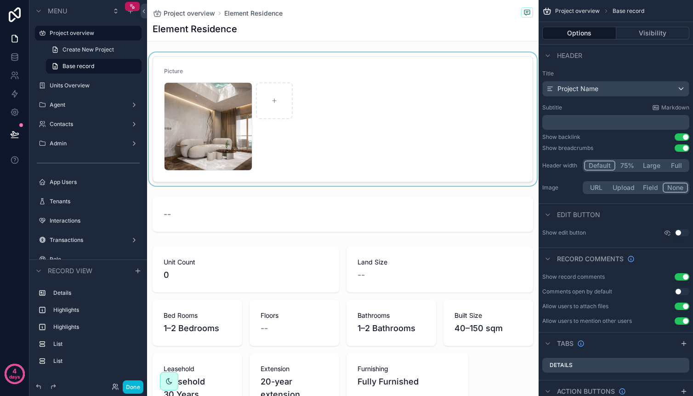
click at [233, 99] on div "scrollable content" at bounding box center [343, 118] width 392 height 133
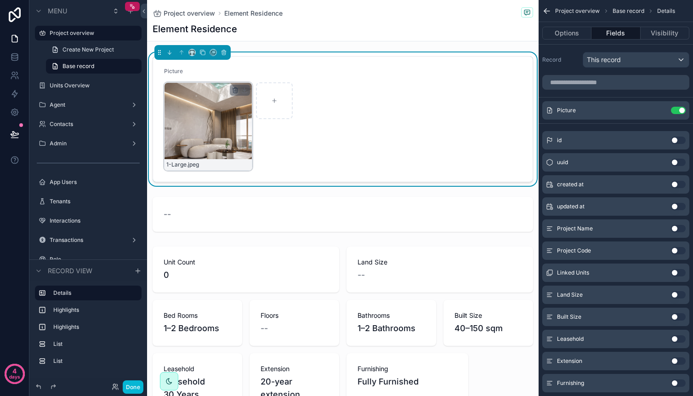
click at [237, 89] on icon "scrollable content" at bounding box center [235, 89] width 7 height 7
click at [254, 74] on icon "scrollable content" at bounding box center [254, 73] width 7 height 7
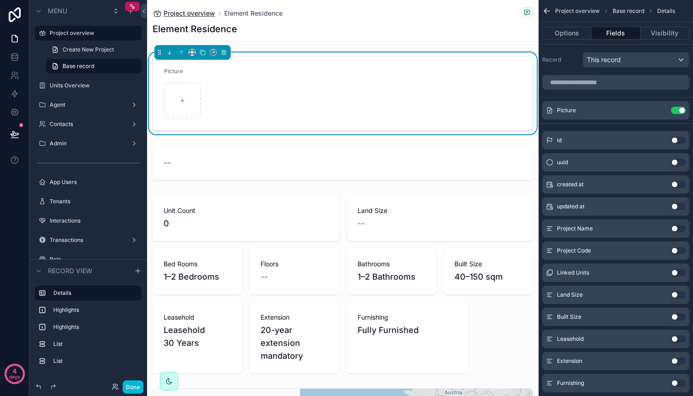
click at [189, 9] on span "Project overview" at bounding box center [189, 13] width 51 height 9
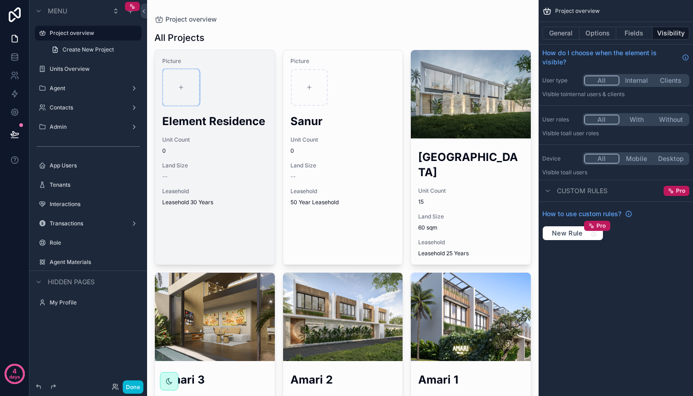
click at [186, 81] on div "scrollable content" at bounding box center [181, 87] width 37 height 37
type input "**********"
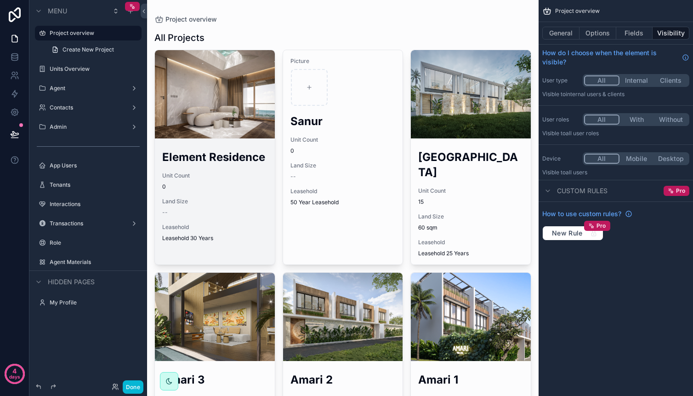
click at [222, 140] on link "Element Residence Unit Count 0 Land Size -- Leasehold Leasehold 30 Years" at bounding box center [214, 157] width 121 height 215
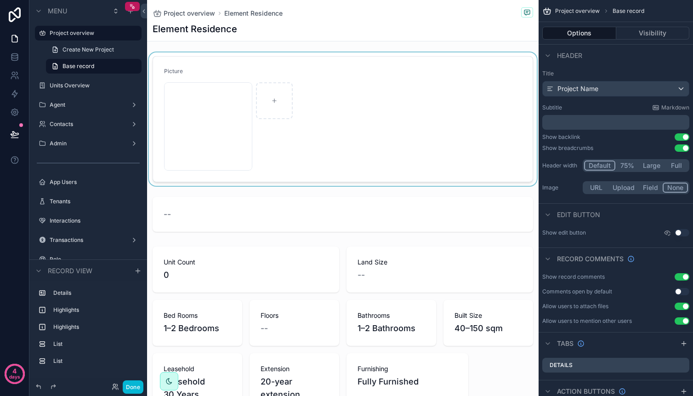
click at [287, 139] on div "scrollable content" at bounding box center [343, 118] width 392 height 133
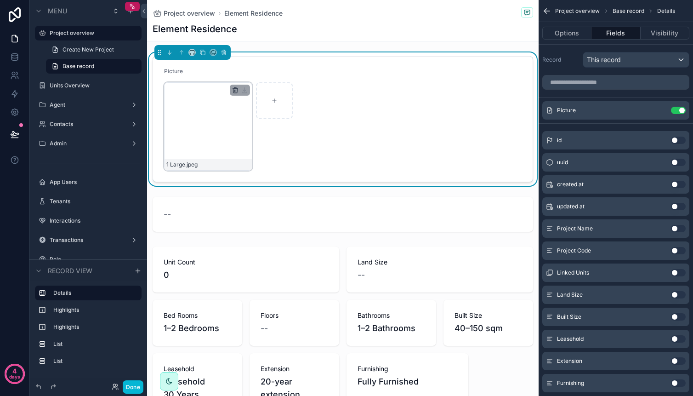
click at [233, 91] on icon "scrollable content" at bounding box center [235, 89] width 7 height 7
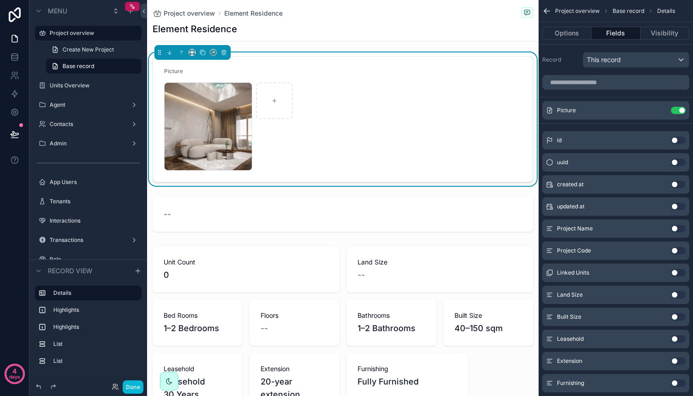
click at [253, 75] on div "Picture" at bounding box center [343, 73] width 358 height 11
click at [236, 89] on icon "scrollable content" at bounding box center [235, 89] width 7 height 7
click at [255, 74] on icon "scrollable content" at bounding box center [254, 73] width 7 height 7
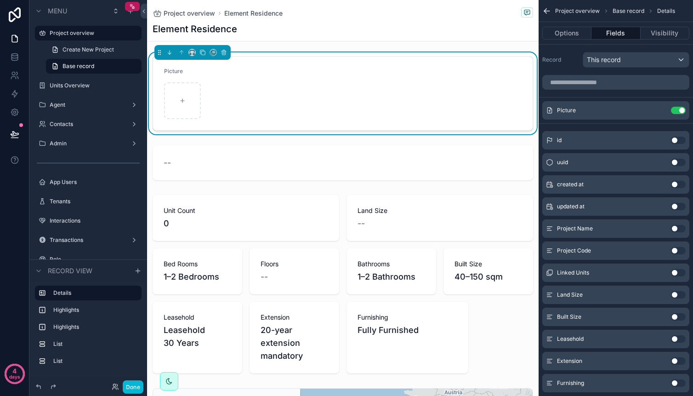
click at [199, 17] on div "Project overview Element Residence" at bounding box center [343, 12] width 381 height 11
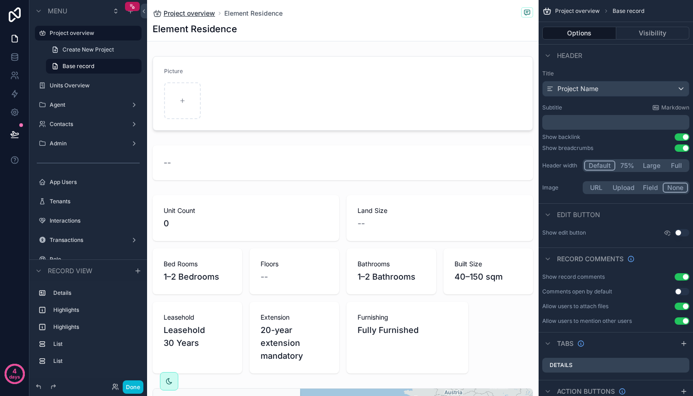
click at [203, 16] on span "Project overview" at bounding box center [189, 13] width 51 height 9
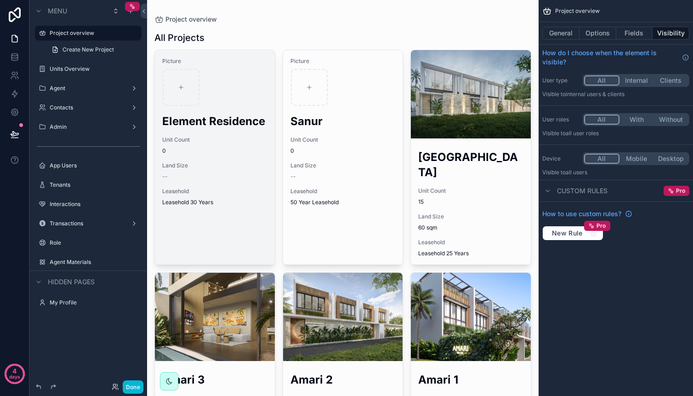
click at [206, 95] on div "scrollable content" at bounding box center [215, 87] width 104 height 37
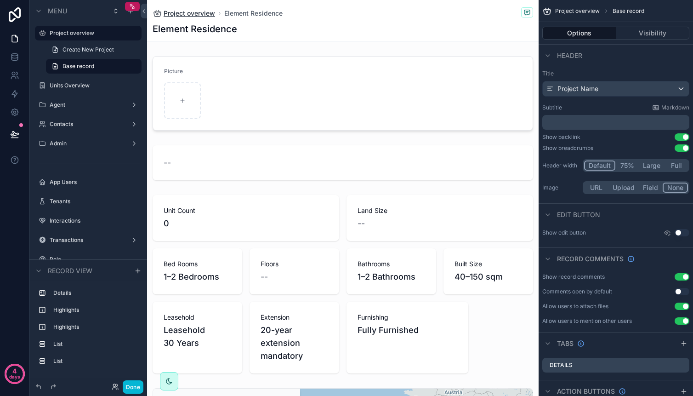
click at [203, 16] on span "Project overview" at bounding box center [189, 13] width 51 height 9
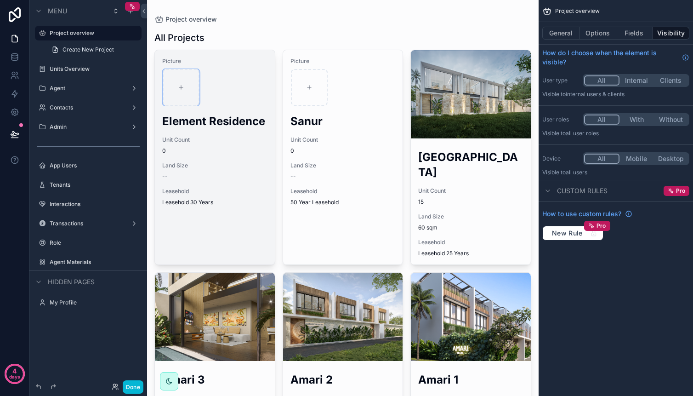
click at [185, 92] on div "scrollable content" at bounding box center [181, 87] width 37 height 37
type input "**********"
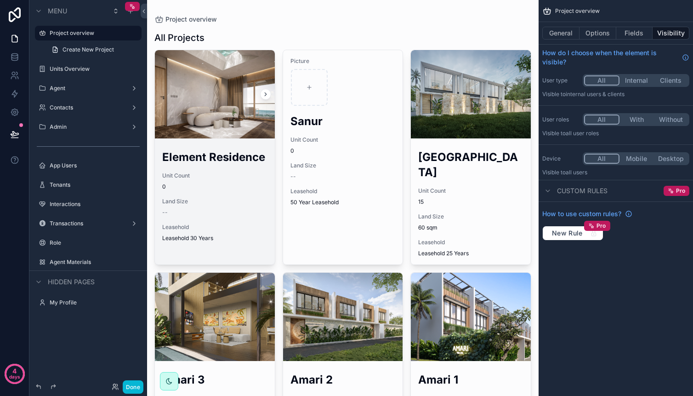
click at [234, 102] on div "scrollable content" at bounding box center [215, 94] width 120 height 88
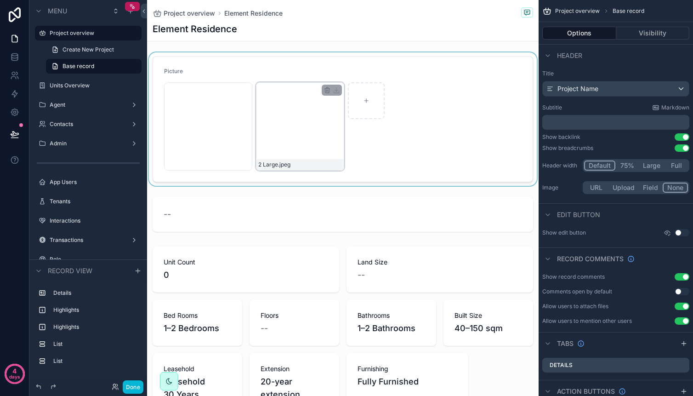
click at [326, 97] on div "scrollable content" at bounding box center [343, 118] width 392 height 133
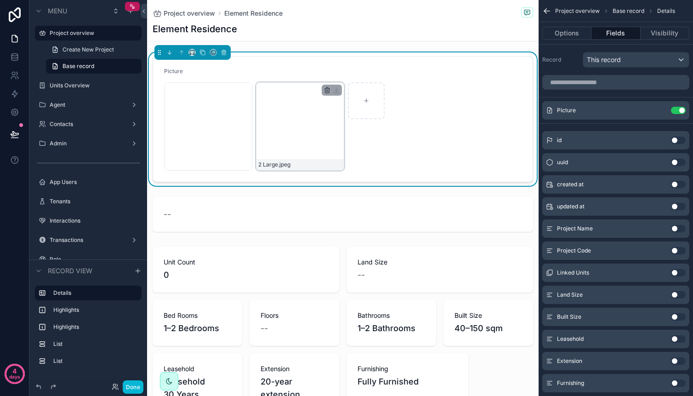
click at [324, 90] on icon "scrollable content" at bounding box center [327, 89] width 7 height 7
click at [347, 76] on icon "scrollable content" at bounding box center [346, 74] width 4 height 4
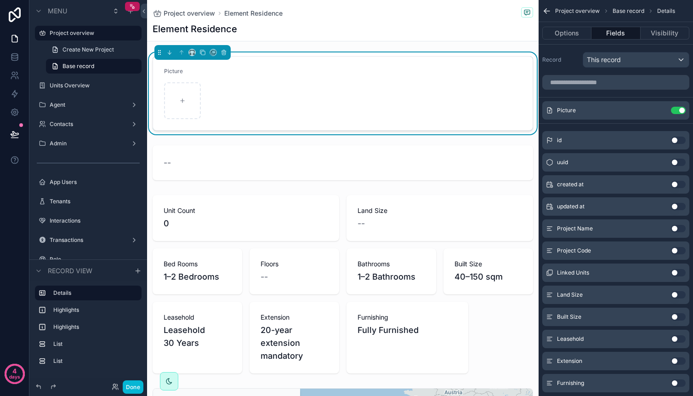
click at [205, 17] on div "Project overview Element Residence" at bounding box center [343, 12] width 381 height 11
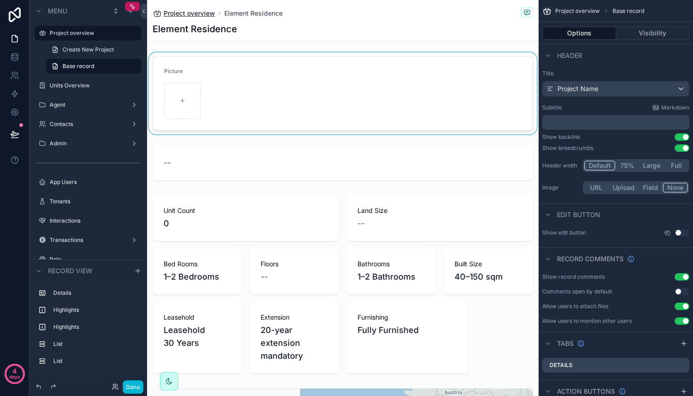
click at [205, 15] on span "Project overview" at bounding box center [189, 13] width 51 height 9
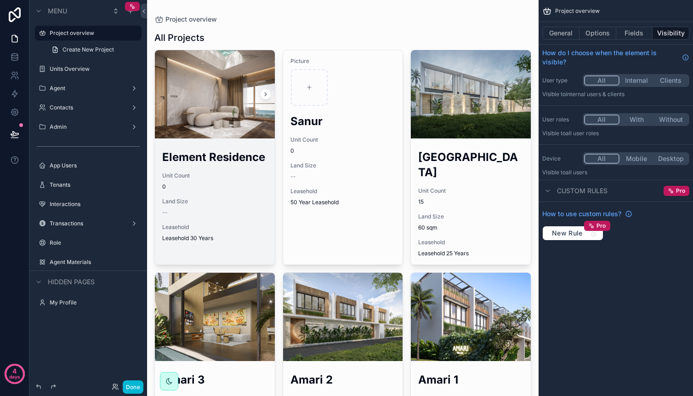
click at [182, 85] on div "scrollable content" at bounding box center [215, 94] width 120 height 88
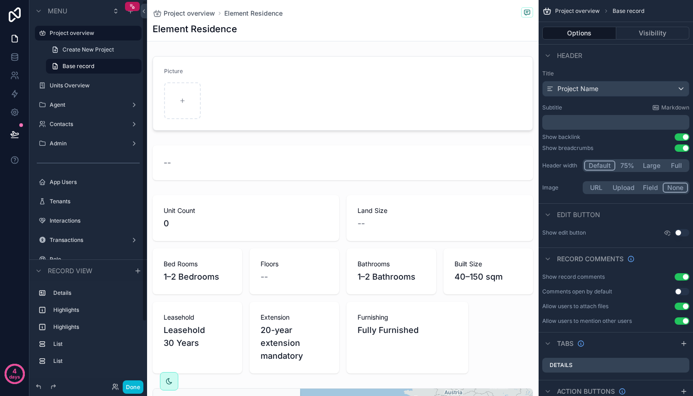
click at [194, 18] on div "Project overview Element Residence" at bounding box center [343, 12] width 381 height 11
click at [194, 16] on span "Project overview" at bounding box center [189, 13] width 51 height 9
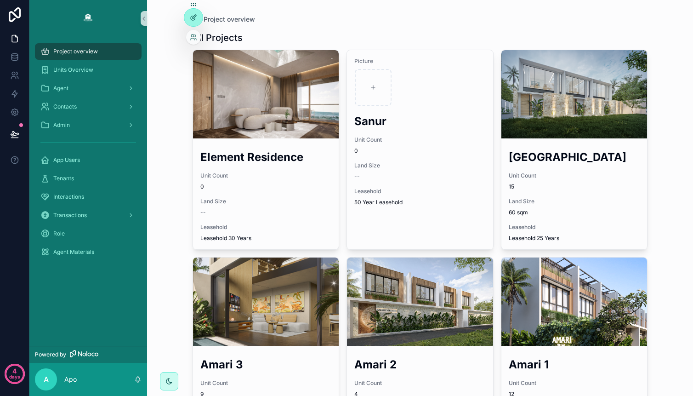
click at [191, 19] on icon at bounding box center [193, 17] width 7 height 7
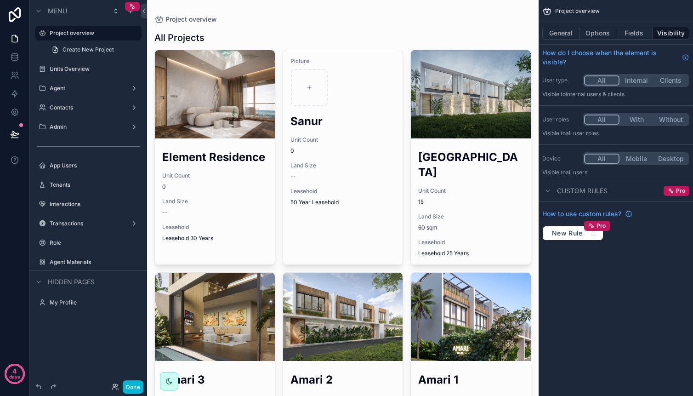
click at [220, 91] on div "scrollable content" at bounding box center [343, 265] width 392 height 530
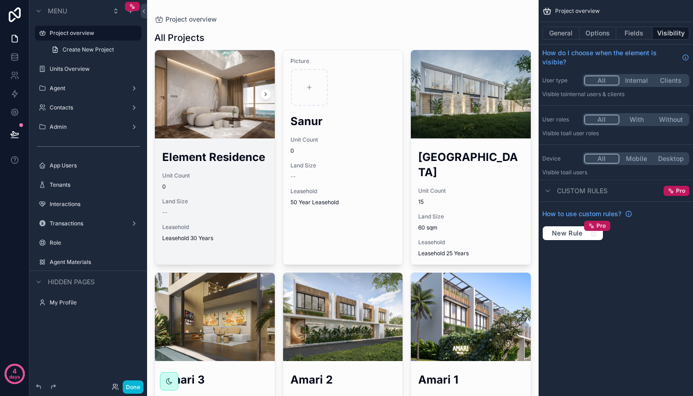
click at [221, 99] on div "scrollable content" at bounding box center [215, 94] width 120 height 11
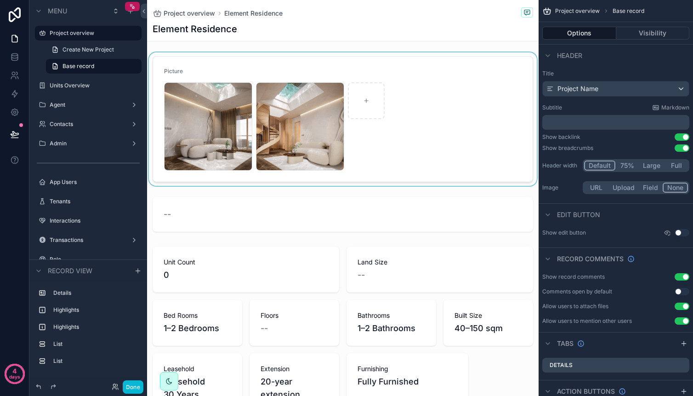
click at [237, 113] on div "scrollable content" at bounding box center [343, 118] width 392 height 133
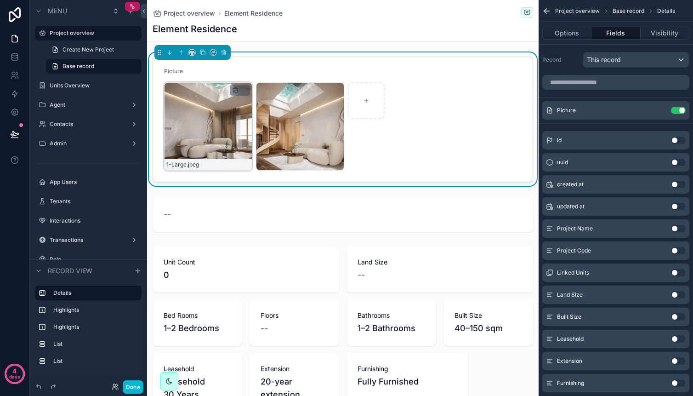
click at [235, 91] on icon "scrollable content" at bounding box center [235, 89] width 7 height 7
click at [252, 74] on icon "scrollable content" at bounding box center [254, 73] width 7 height 7
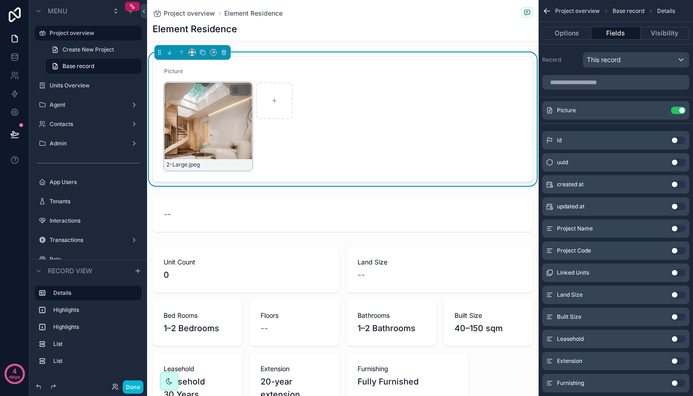
click at [233, 89] on icon "scrollable content" at bounding box center [235, 89] width 5 height 0
click at [253, 74] on icon "scrollable content" at bounding box center [254, 73] width 7 height 7
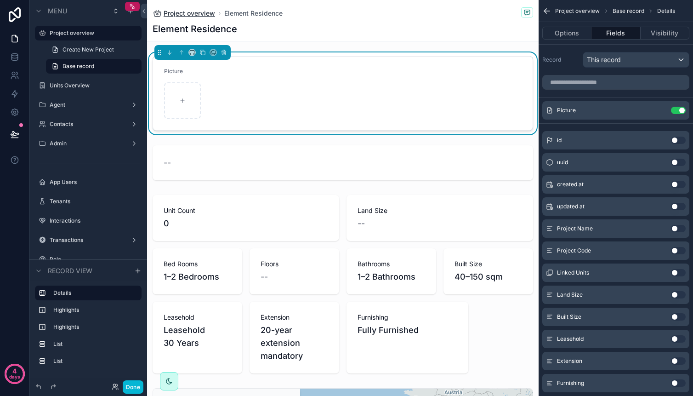
click at [198, 14] on span "Project overview" at bounding box center [189, 13] width 51 height 9
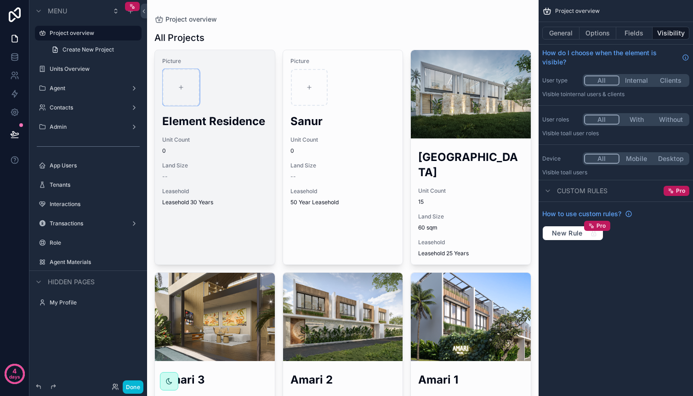
click at [186, 74] on div "scrollable content" at bounding box center [181, 87] width 37 height 37
type input "**********"
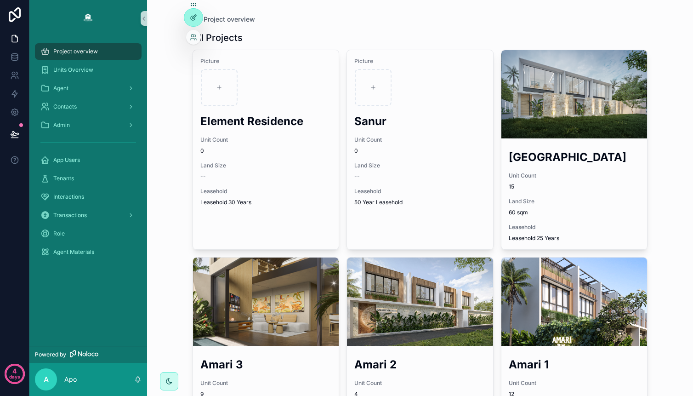
click at [197, 20] on div at bounding box center [193, 17] width 18 height 17
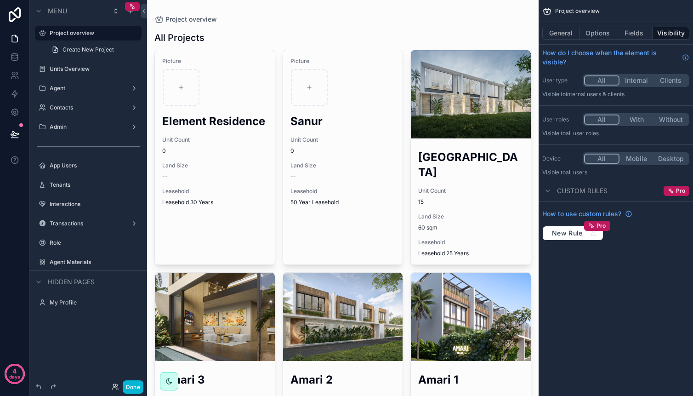
click at [191, 85] on div "scrollable content" at bounding box center [343, 265] width 392 height 530
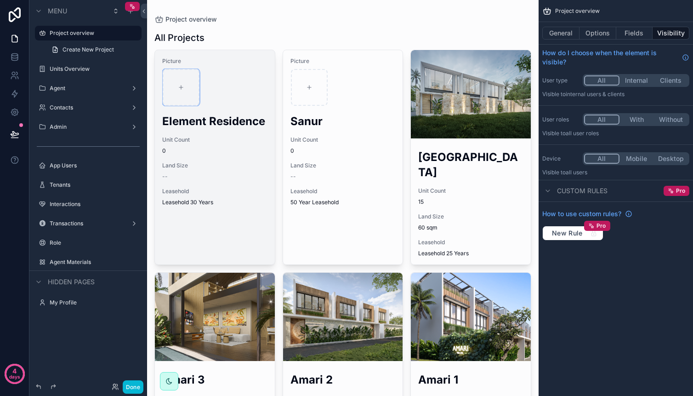
click at [188, 84] on div "scrollable content" at bounding box center [181, 87] width 37 height 37
type input "**********"
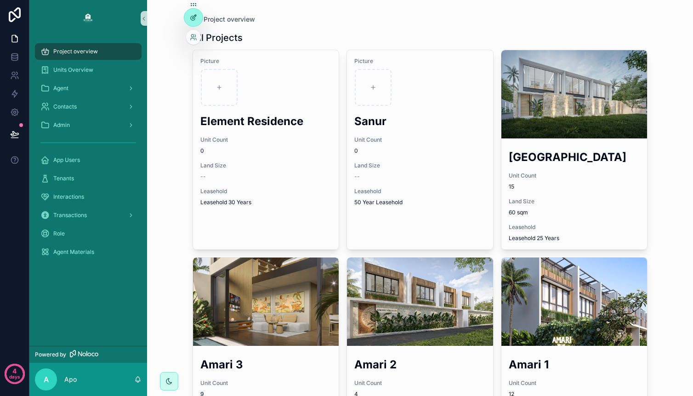
click at [192, 21] on icon at bounding box center [193, 17] width 7 height 7
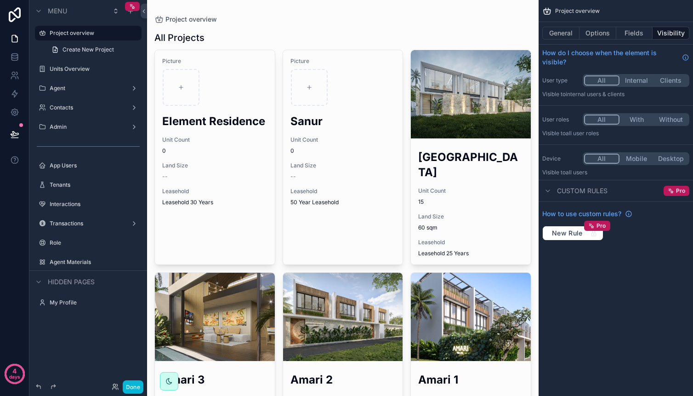
click at [179, 79] on div "scrollable content" at bounding box center [343, 265] width 392 height 530
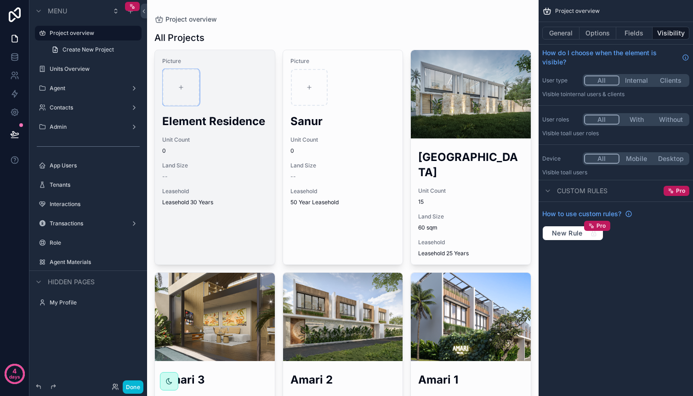
click at [186, 85] on div "scrollable content" at bounding box center [181, 87] width 37 height 37
type input "**********"
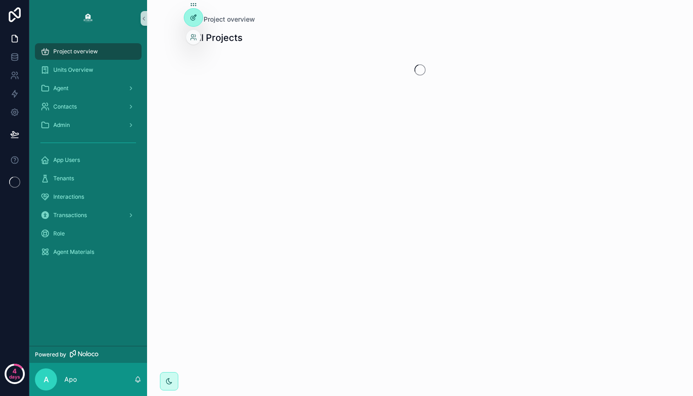
click at [195, 11] on div at bounding box center [193, 17] width 18 height 17
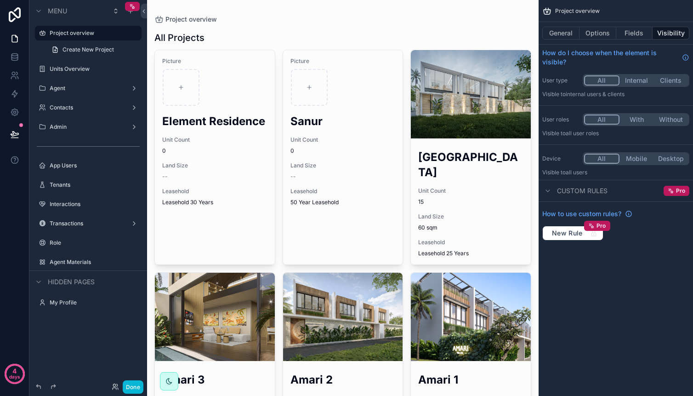
click at [174, 89] on div "scrollable content" at bounding box center [343, 265] width 392 height 530
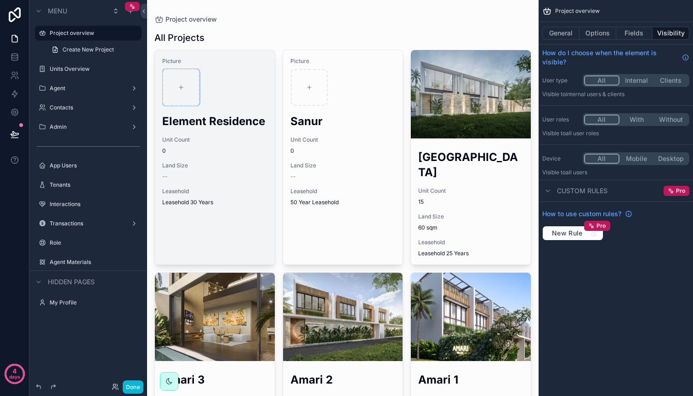
click at [177, 88] on div "scrollable content" at bounding box center [181, 87] width 37 height 37
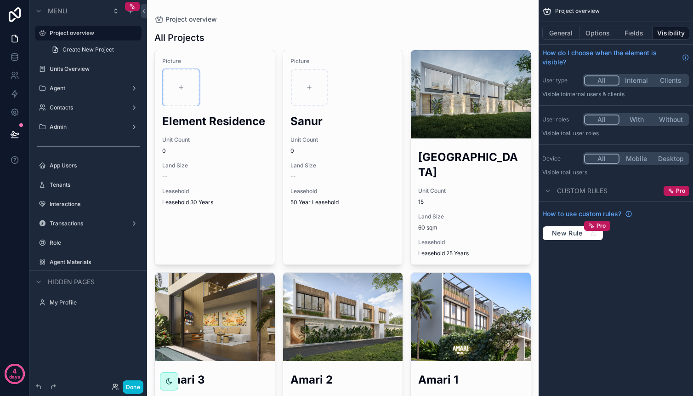
type input "**********"
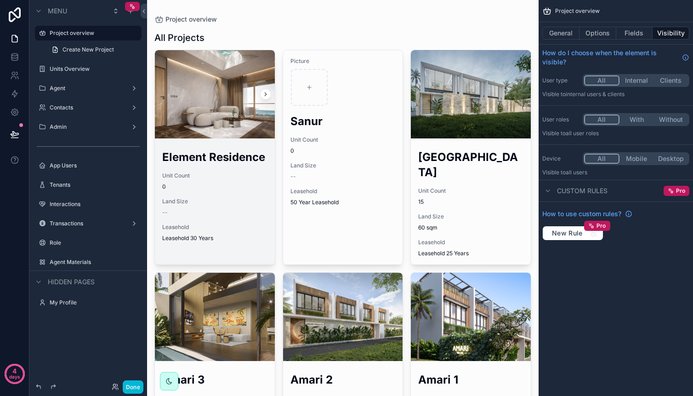
click at [215, 73] on div "scrollable content" at bounding box center [215, 94] width 120 height 88
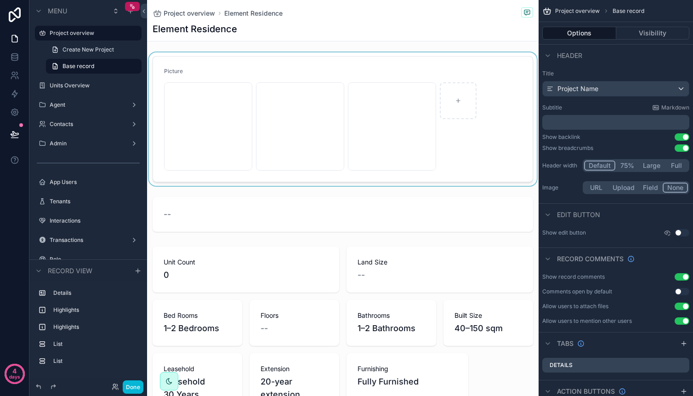
click at [446, 103] on div "scrollable content" at bounding box center [343, 118] width 392 height 133
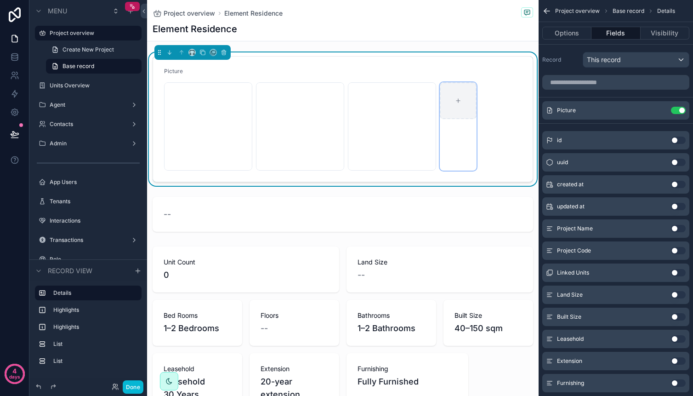
click at [450, 106] on div "scrollable content" at bounding box center [458, 100] width 37 height 37
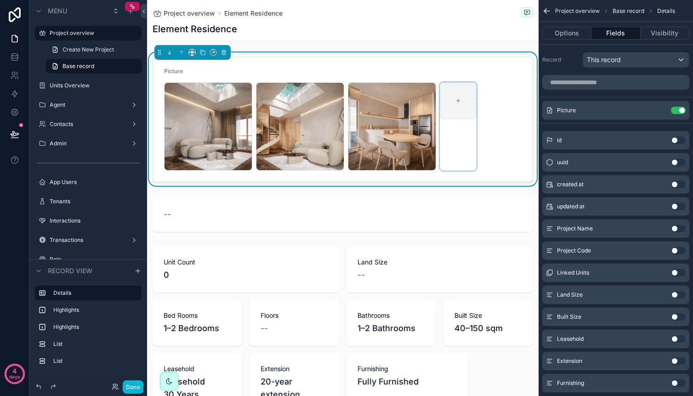
type input "**********"
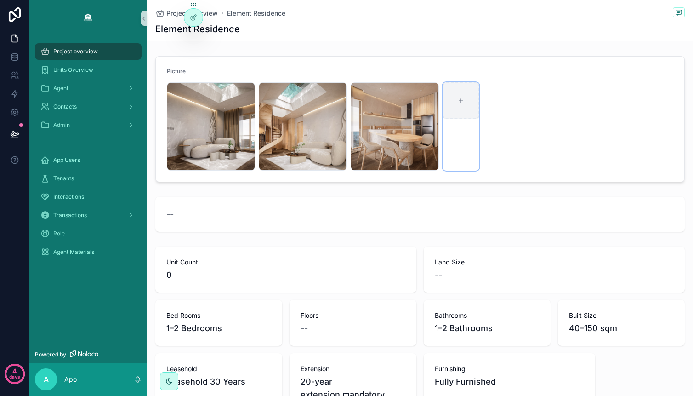
click at [447, 101] on div "scrollable content" at bounding box center [461, 100] width 37 height 37
type input "**********"
click at [455, 108] on div "scrollable content" at bounding box center [461, 100] width 37 height 37
type input "**********"
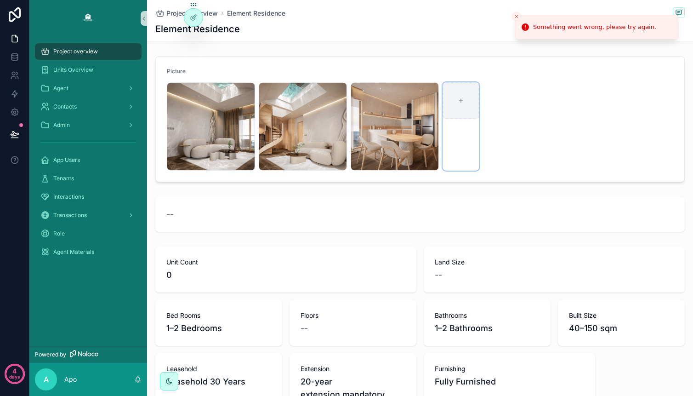
click at [460, 111] on div "scrollable content" at bounding box center [461, 100] width 37 height 37
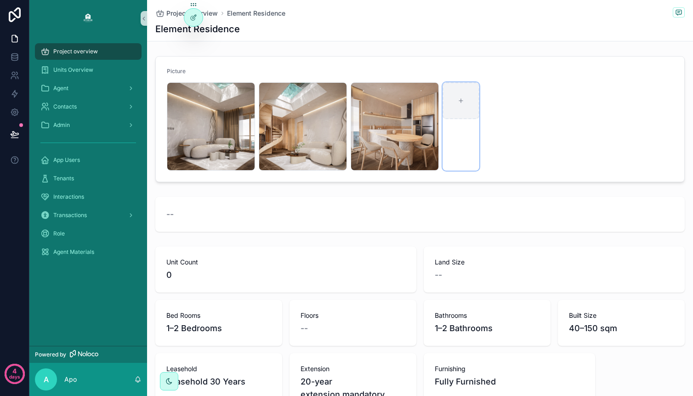
type input "**********"
click at [448, 101] on div "scrollable content" at bounding box center [461, 100] width 37 height 37
type input "**********"
click at [191, 19] on icon at bounding box center [193, 17] width 7 height 7
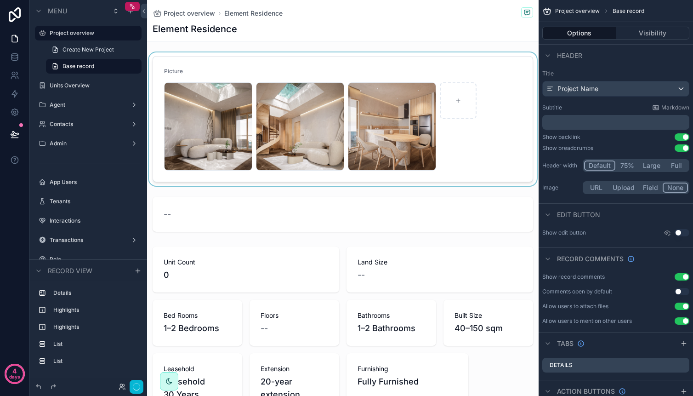
click at [456, 100] on div "scrollable content" at bounding box center [343, 118] width 392 height 133
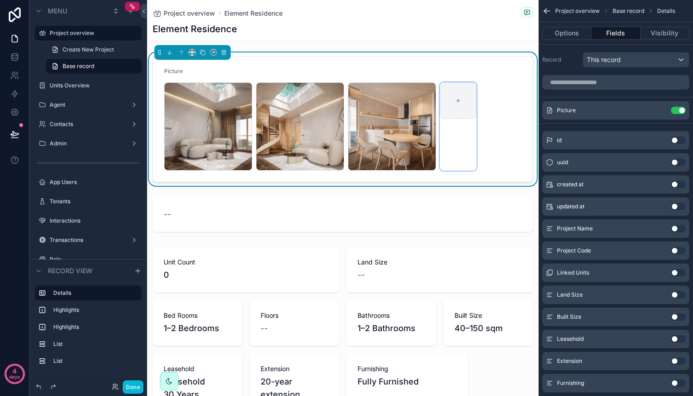
click at [456, 102] on icon "scrollable content" at bounding box center [458, 100] width 6 height 6
type input "**********"
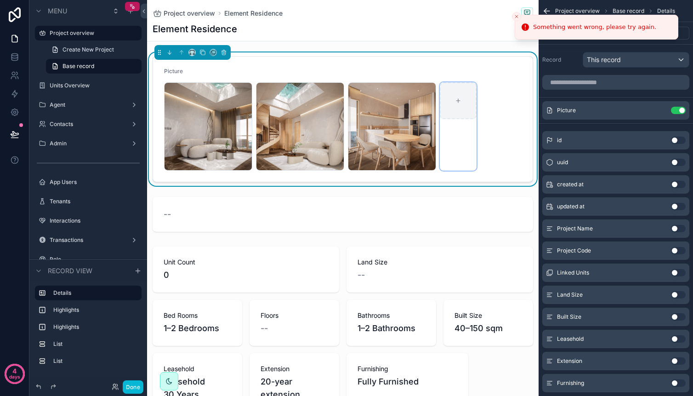
click at [465, 109] on div "scrollable content" at bounding box center [458, 100] width 37 height 37
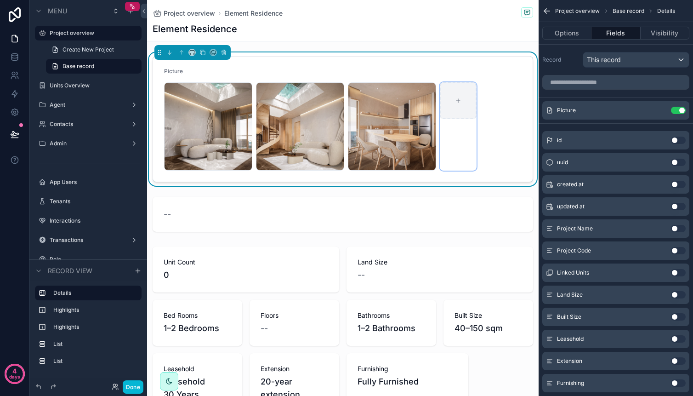
type input "**********"
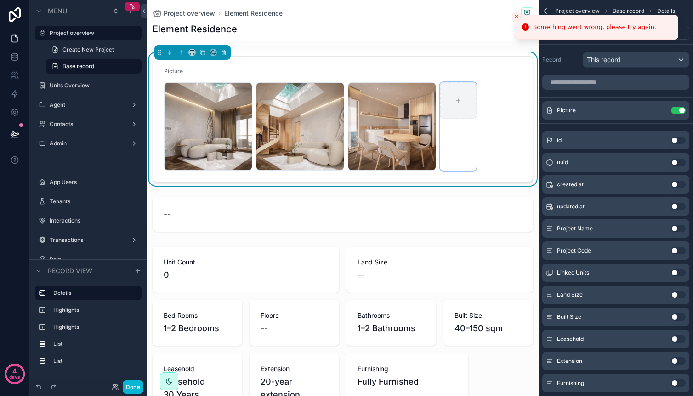
click at [470, 110] on div "scrollable content" at bounding box center [458, 100] width 37 height 37
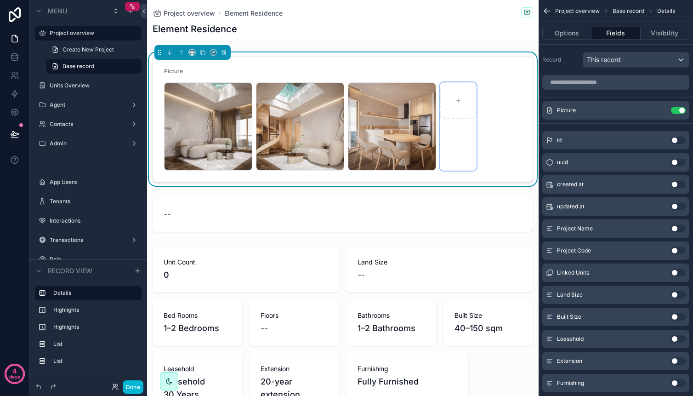
click at [455, 137] on div "scrollable content" at bounding box center [458, 126] width 37 height 88
type input "**********"
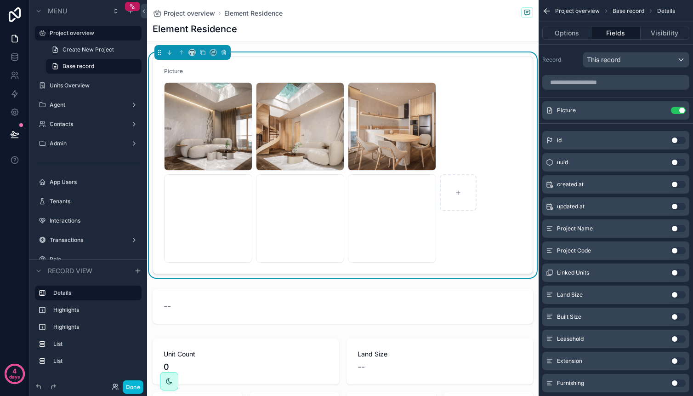
click at [189, 19] on div "Project overview Element Residence Element Residence" at bounding box center [343, 20] width 381 height 41
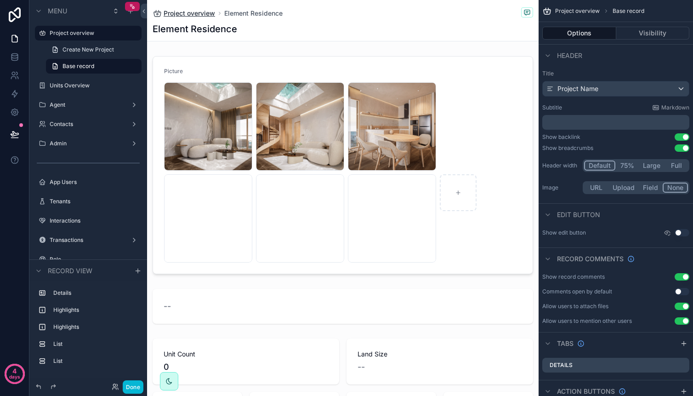
click at [188, 17] on span "Project overview" at bounding box center [189, 13] width 51 height 9
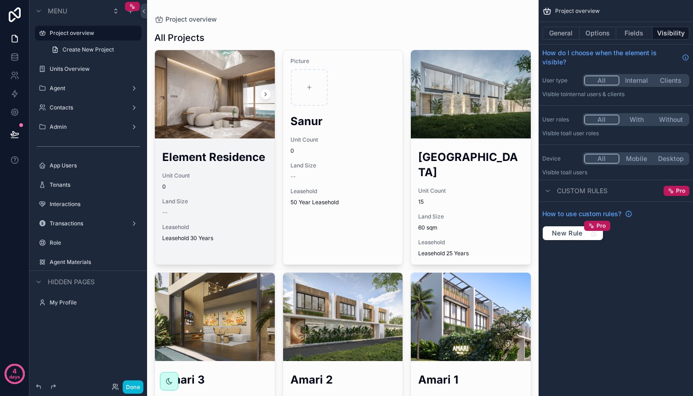
click at [220, 93] on div "scrollable content" at bounding box center [215, 94] width 120 height 11
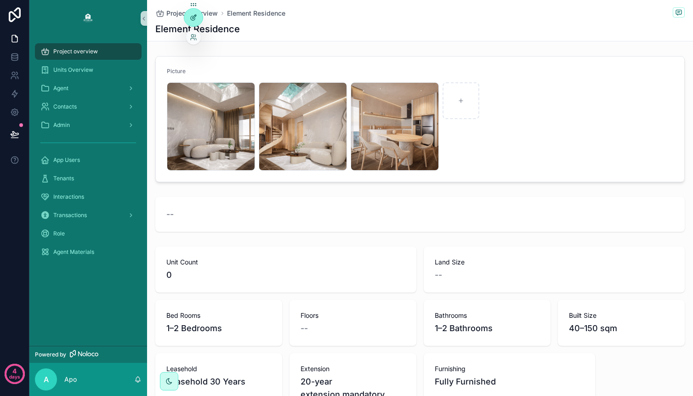
click at [194, 18] on icon at bounding box center [193, 17] width 7 height 7
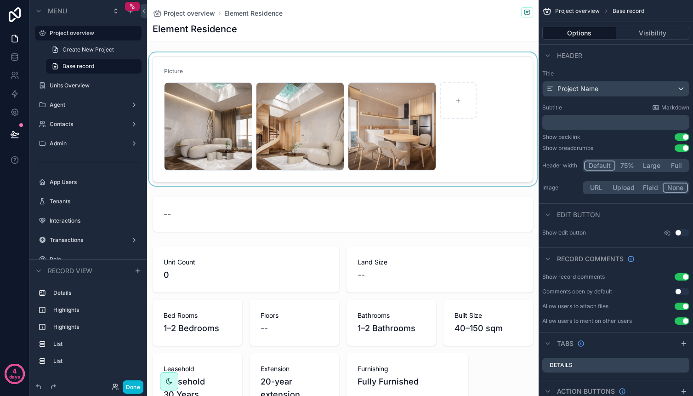
click at [456, 93] on div "scrollable content" at bounding box center [343, 118] width 392 height 133
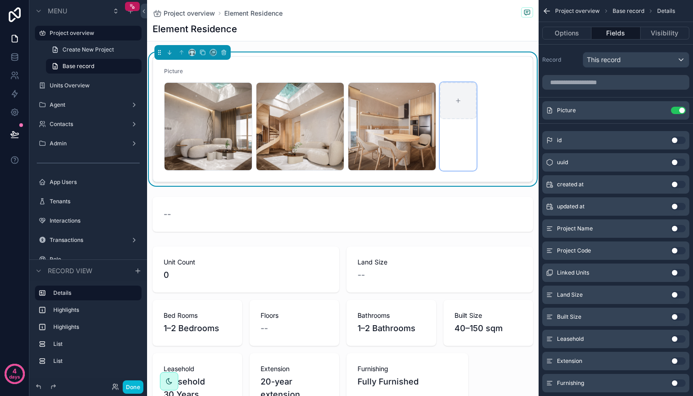
click at [459, 99] on icon "scrollable content" at bounding box center [458, 100] width 6 height 6
type input "**********"
click at [234, 90] on icon "scrollable content" at bounding box center [235, 89] width 7 height 7
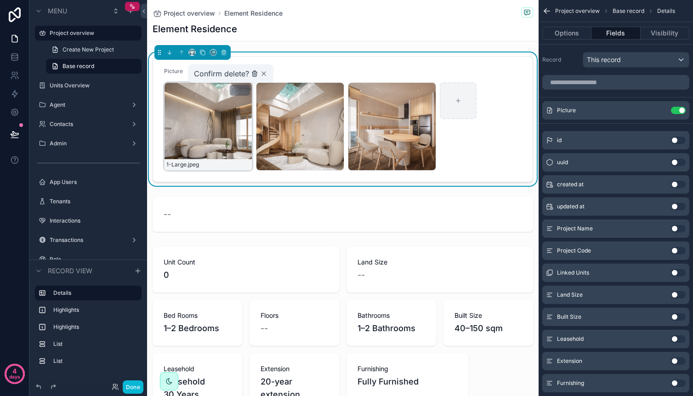
click at [255, 74] on icon "scrollable content" at bounding box center [254, 73] width 7 height 7
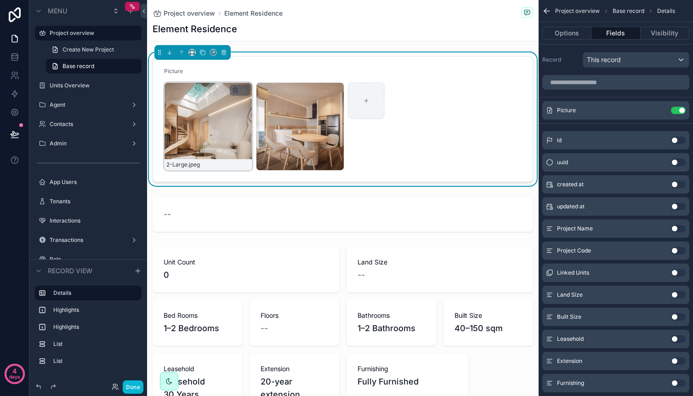
click at [233, 91] on icon "scrollable content" at bounding box center [235, 91] width 4 height 4
click at [253, 74] on icon "scrollable content" at bounding box center [254, 73] width 7 height 7
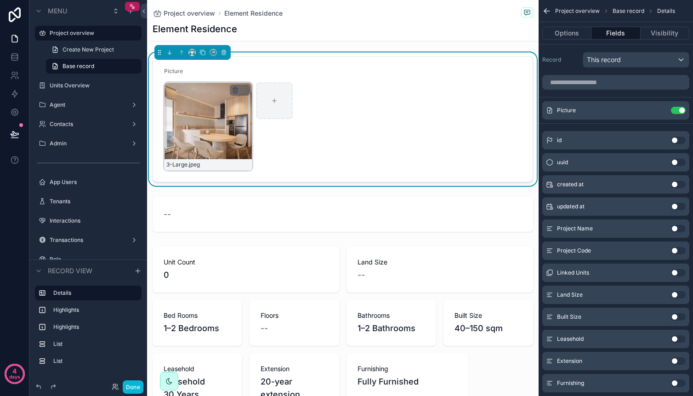
click at [233, 89] on icon "scrollable content" at bounding box center [235, 91] width 4 height 4
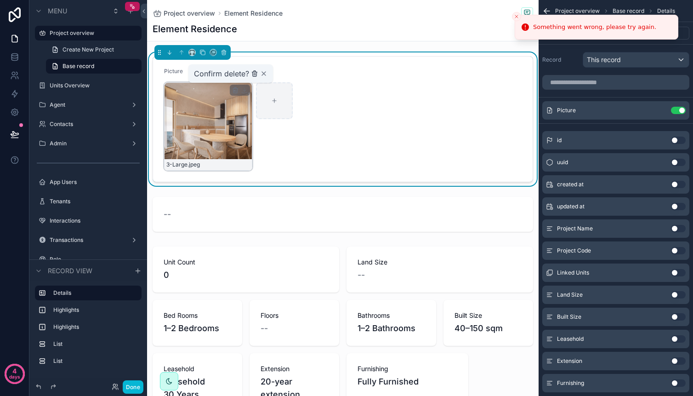
click at [255, 74] on icon "scrollable content" at bounding box center [255, 74] width 0 height 2
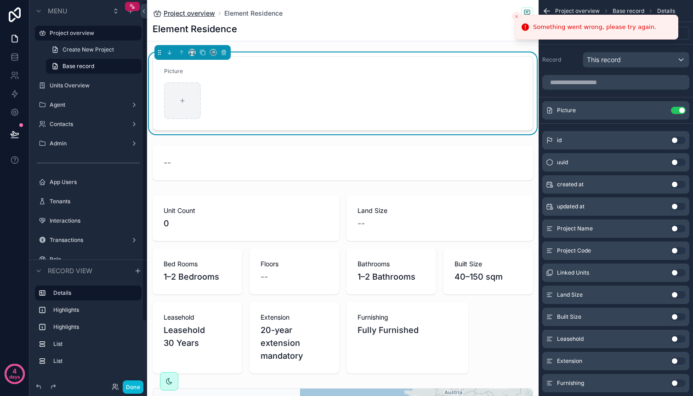
click at [177, 15] on span "Project overview" at bounding box center [189, 13] width 51 height 9
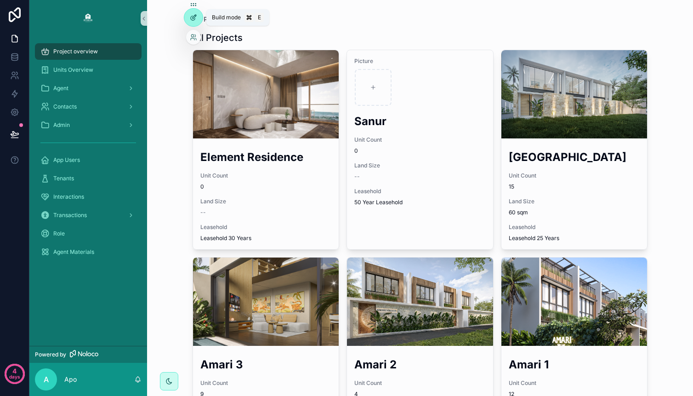
click at [191, 21] on div at bounding box center [193, 17] width 18 height 17
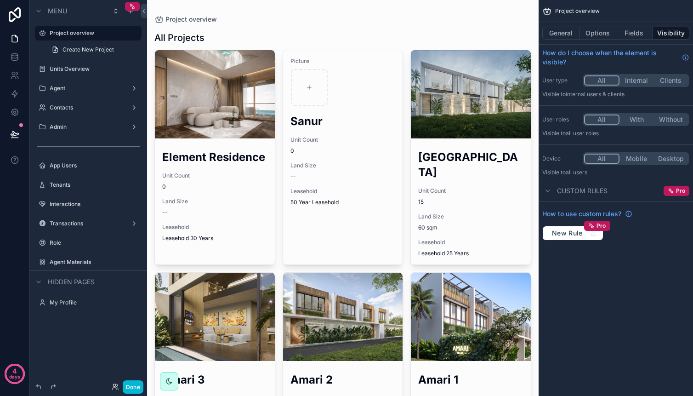
click at [215, 98] on div "scrollable content" at bounding box center [343, 265] width 392 height 530
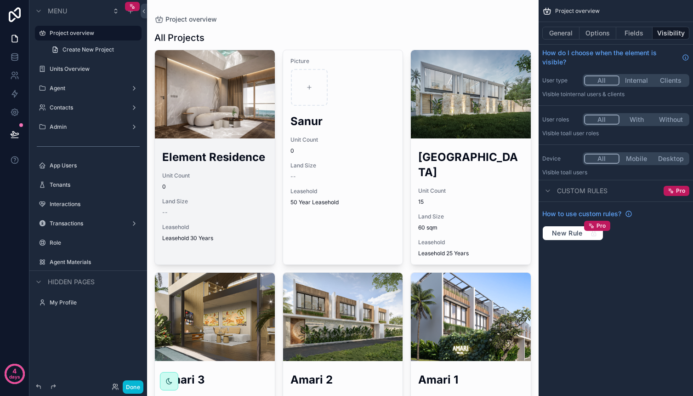
click at [214, 90] on div "scrollable content" at bounding box center [215, 94] width 120 height 11
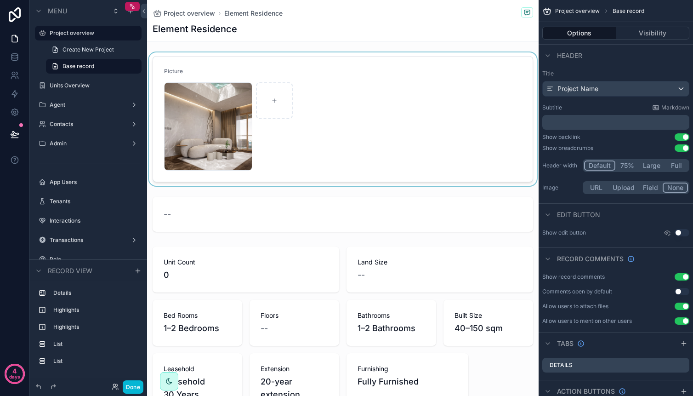
click at [240, 95] on div "scrollable content" at bounding box center [343, 118] width 392 height 133
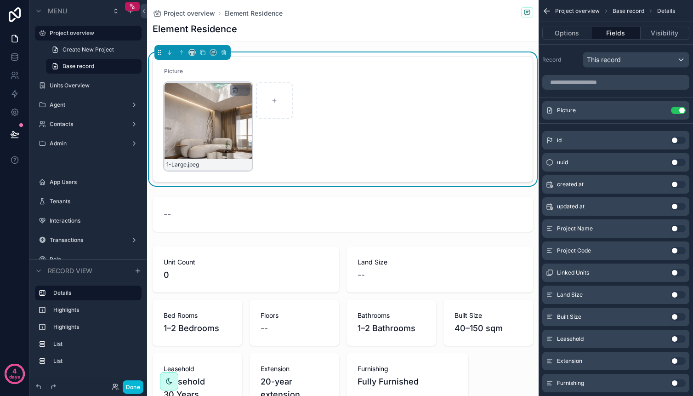
click at [234, 89] on icon "scrollable content" at bounding box center [235, 89] width 5 height 0
click at [256, 74] on icon "scrollable content" at bounding box center [254, 74] width 4 height 4
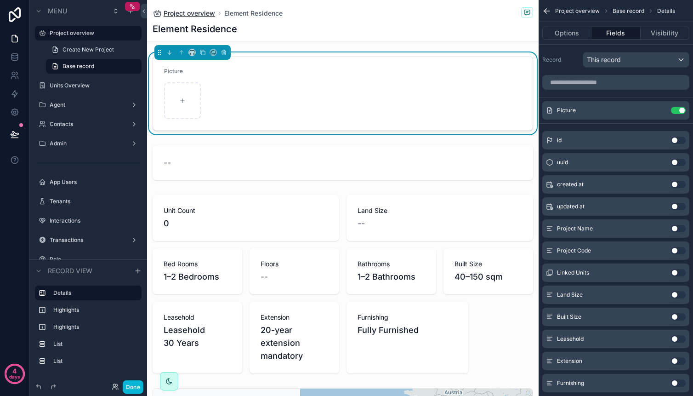
click at [209, 14] on span "Project overview" at bounding box center [189, 13] width 51 height 9
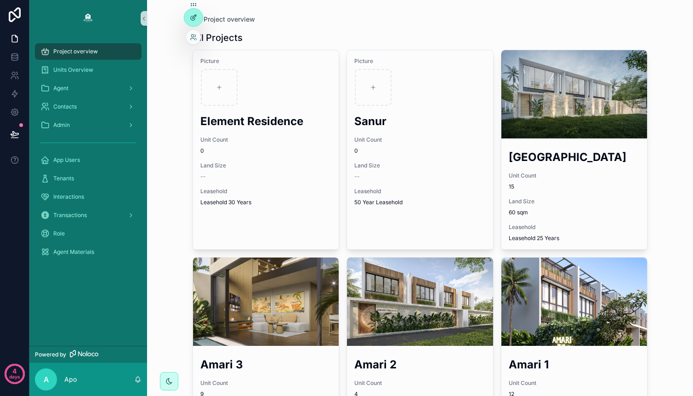
click at [199, 21] on div at bounding box center [193, 17] width 18 height 17
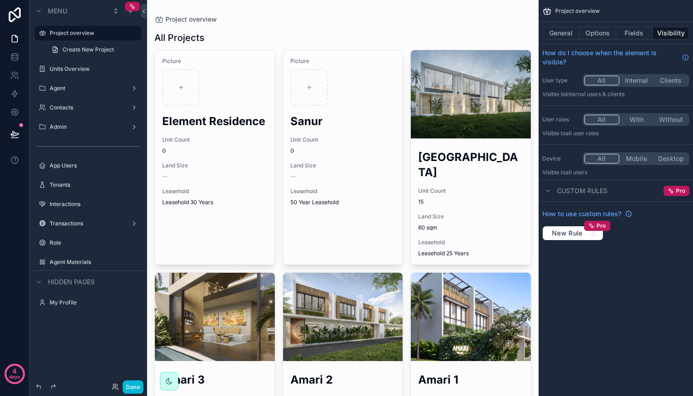
click at [200, 84] on div "scrollable content" at bounding box center [343, 265] width 392 height 530
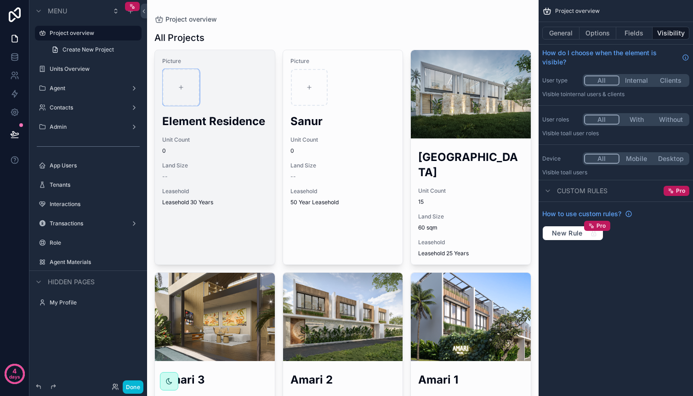
click at [195, 85] on div "scrollable content" at bounding box center [181, 87] width 37 height 37
type input "**********"
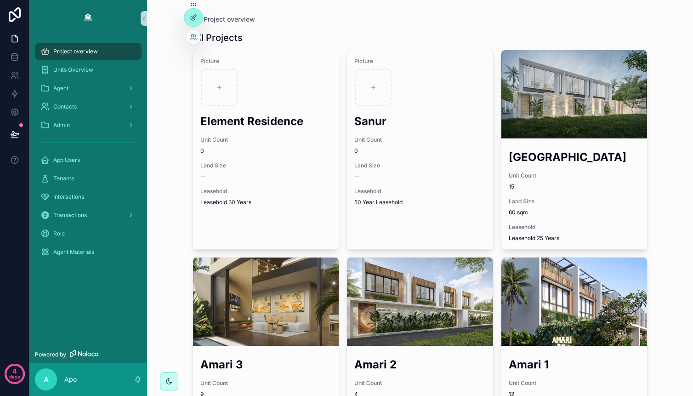
click at [196, 22] on div at bounding box center [193, 17] width 18 height 17
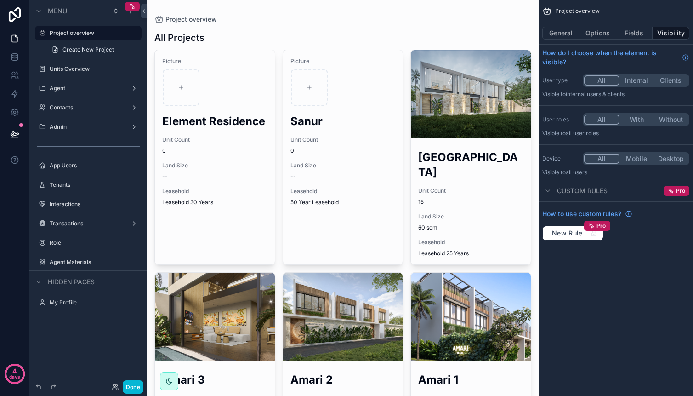
click at [188, 89] on div "scrollable content" at bounding box center [343, 265] width 392 height 530
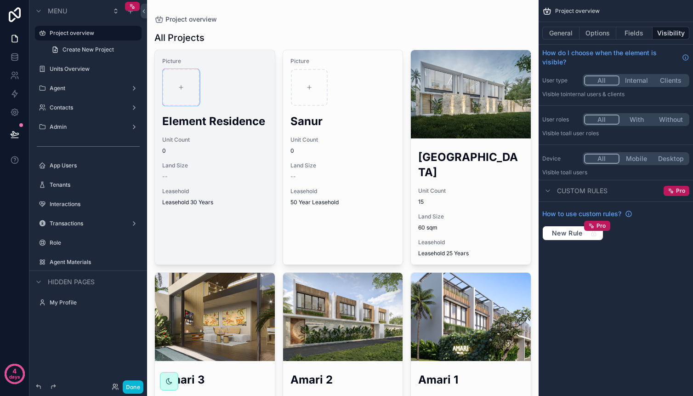
click at [183, 88] on icon "scrollable content" at bounding box center [181, 87] width 6 height 6
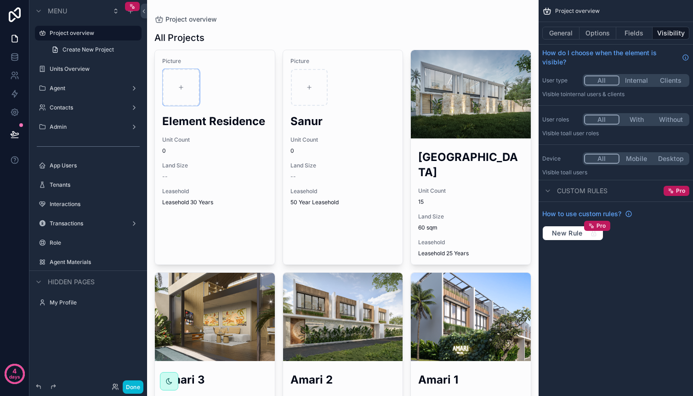
type input "**********"
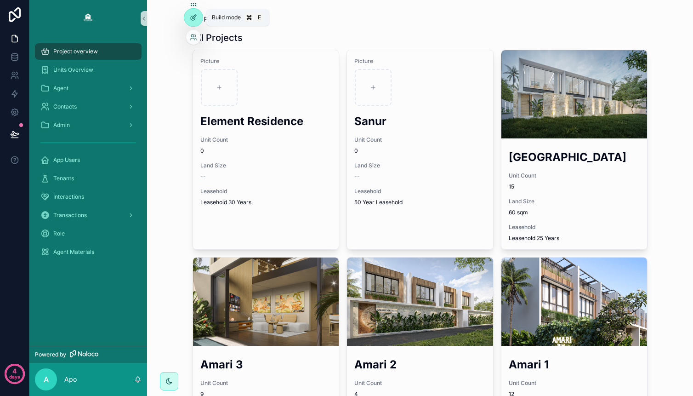
click at [194, 18] on icon at bounding box center [193, 17] width 7 height 7
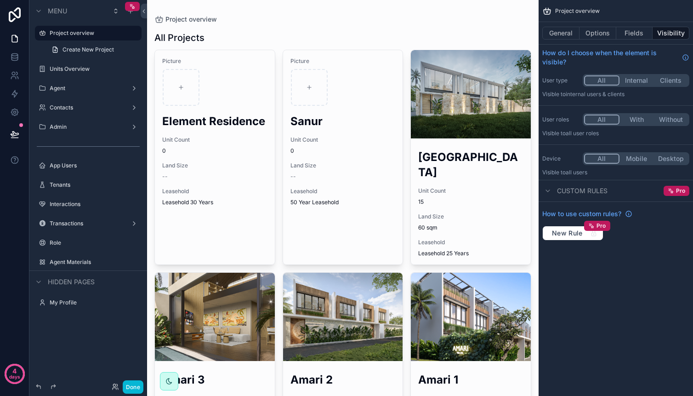
click at [178, 85] on div "scrollable content" at bounding box center [343, 265] width 392 height 530
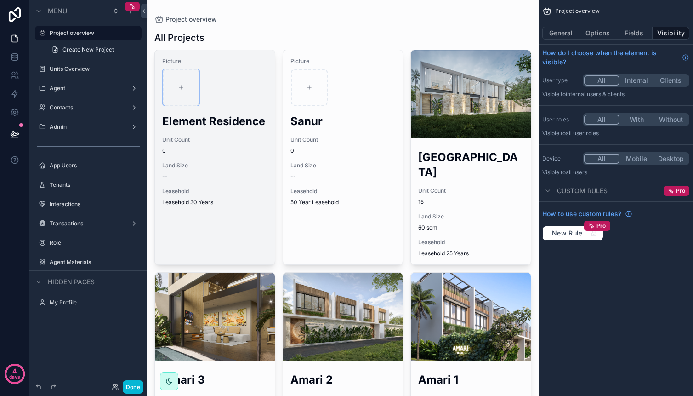
click at [188, 88] on div "scrollable content" at bounding box center [181, 87] width 37 height 37
type input "**********"
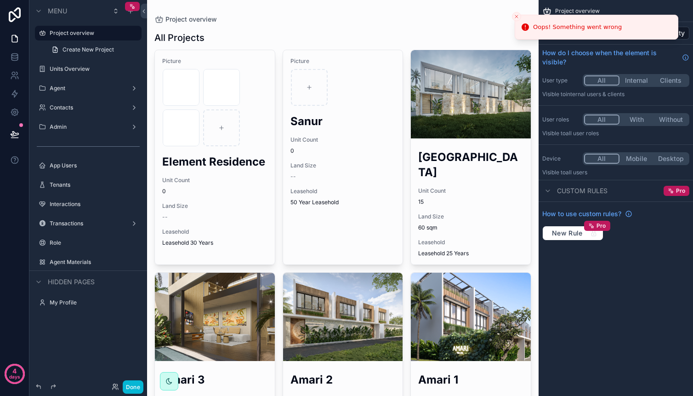
click at [529, 25] on icon "Notifications alt+T" at bounding box center [525, 27] width 9 height 9
click at [516, 19] on icon "Close toast" at bounding box center [517, 17] width 6 height 6
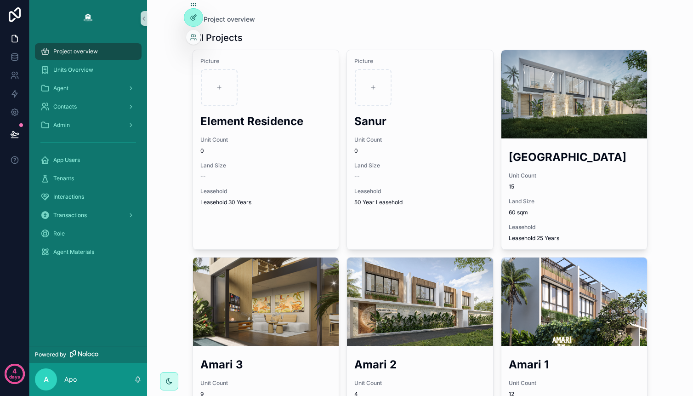
click at [191, 11] on div at bounding box center [193, 17] width 18 height 17
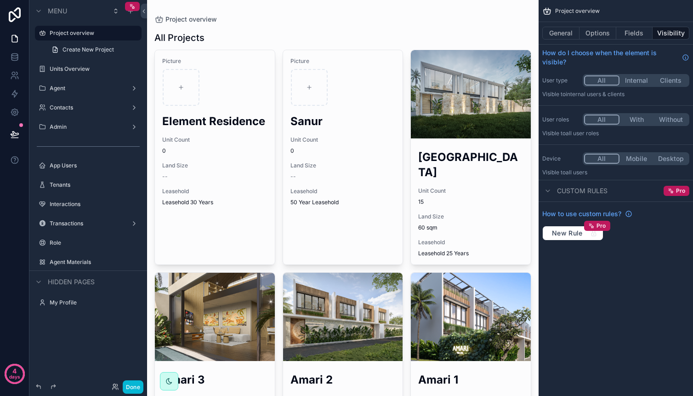
click at [188, 83] on div "scrollable content" at bounding box center [343, 265] width 392 height 530
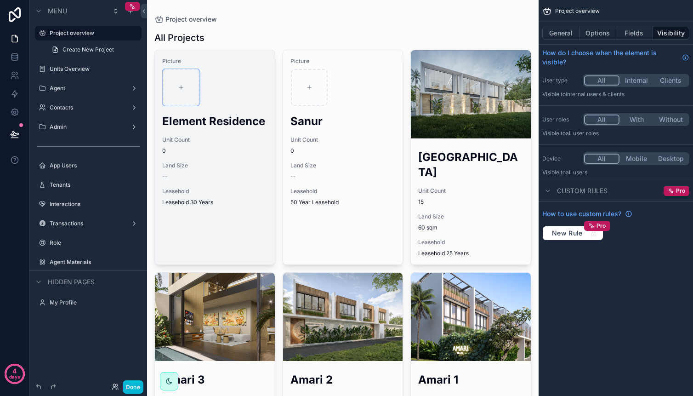
click at [184, 83] on div "scrollable content" at bounding box center [181, 87] width 37 height 37
type input "**********"
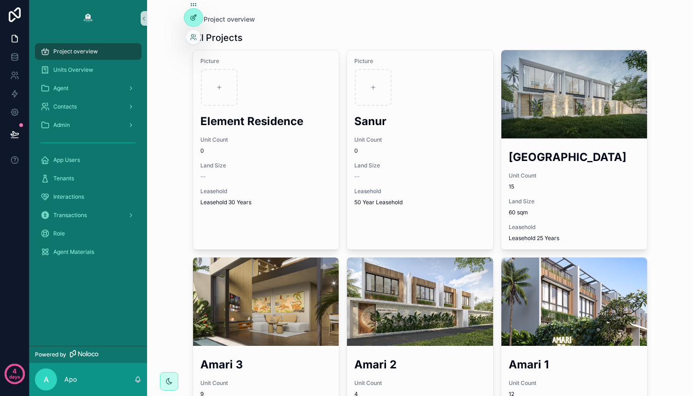
click at [195, 18] on icon at bounding box center [193, 18] width 4 height 4
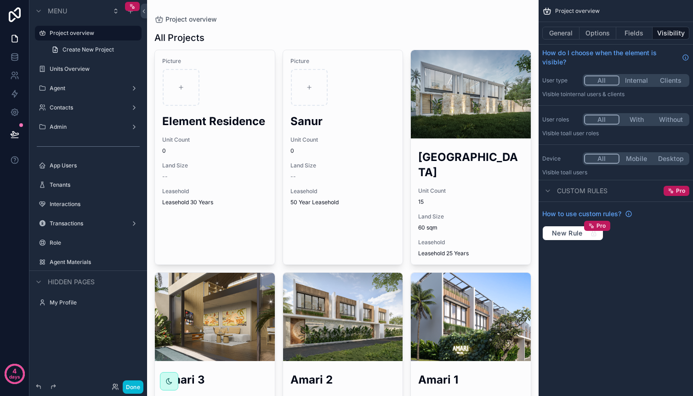
click at [182, 83] on div "scrollable content" at bounding box center [343, 265] width 392 height 530
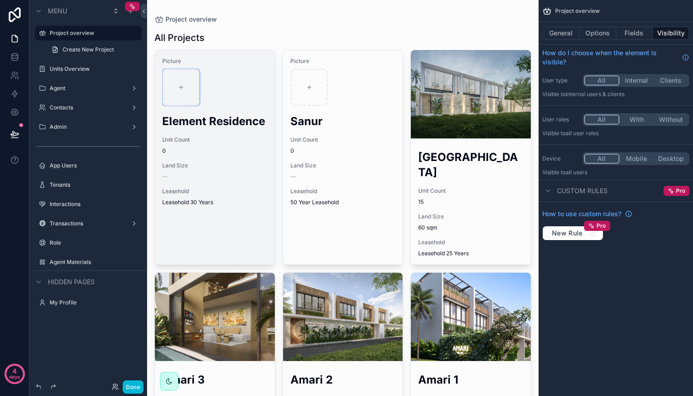
click at [182, 83] on div "scrollable content" at bounding box center [181, 87] width 37 height 37
click at [245, 107] on div "Picture Element Residence Unit Count 0 Land Size -- Leasehold Leasehold 30 Years" at bounding box center [215, 131] width 120 height 163
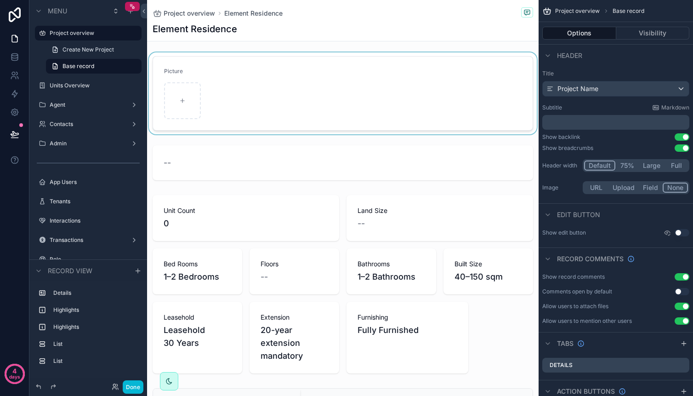
click at [189, 93] on div "scrollable content" at bounding box center [343, 93] width 392 height 82
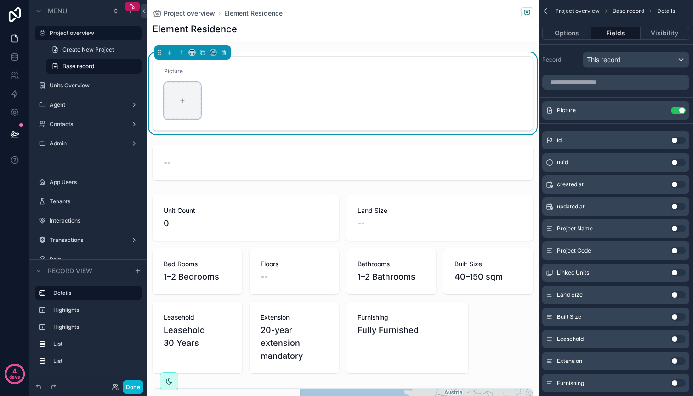
click at [188, 98] on div "scrollable content" at bounding box center [182, 100] width 37 height 37
type input "**********"
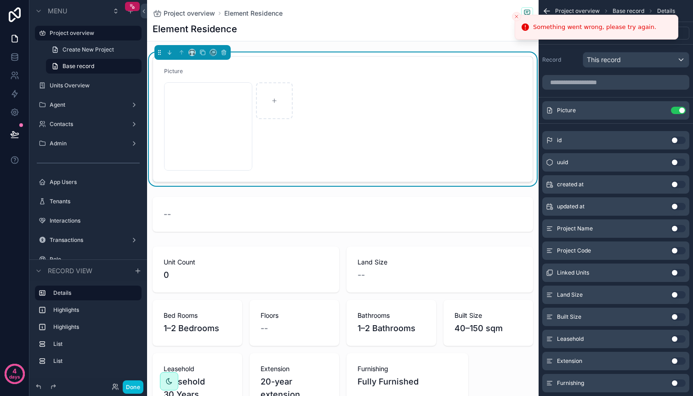
click at [388, 112] on div "1 Large .jpeg" at bounding box center [343, 126] width 358 height 88
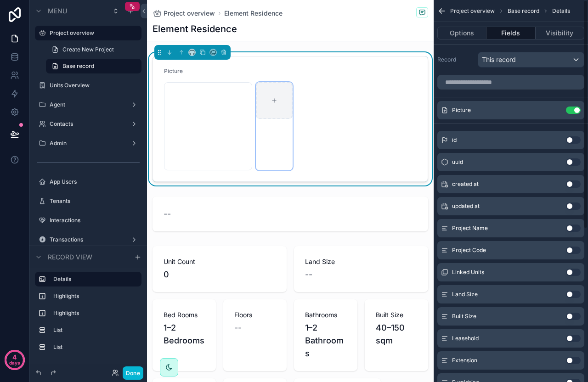
click at [281, 101] on div "scrollable content" at bounding box center [274, 100] width 37 height 37
type input "**********"
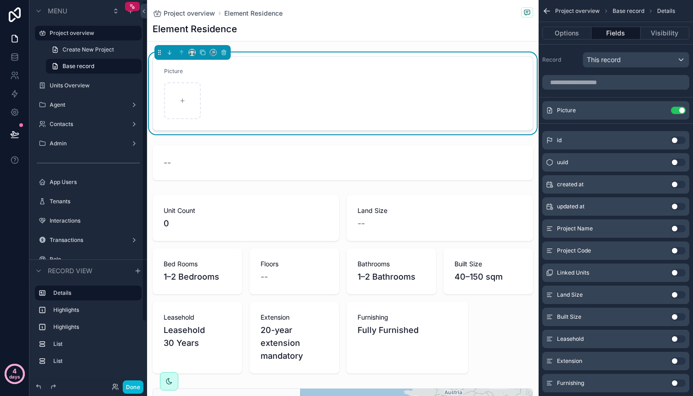
click at [14, 375] on p "days" at bounding box center [14, 376] width 11 height 13
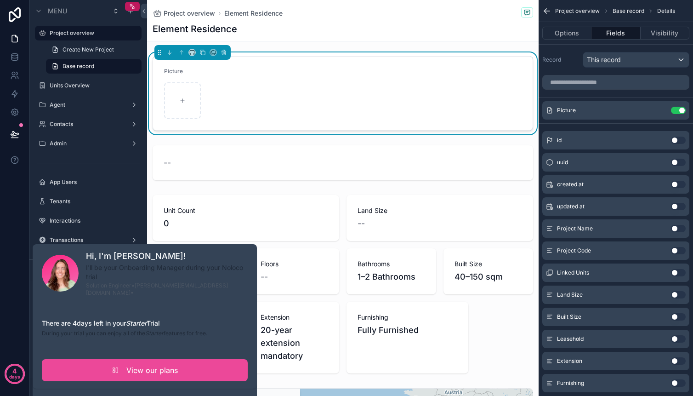
click at [11, 314] on div "4 days" at bounding box center [14, 198] width 29 height 396
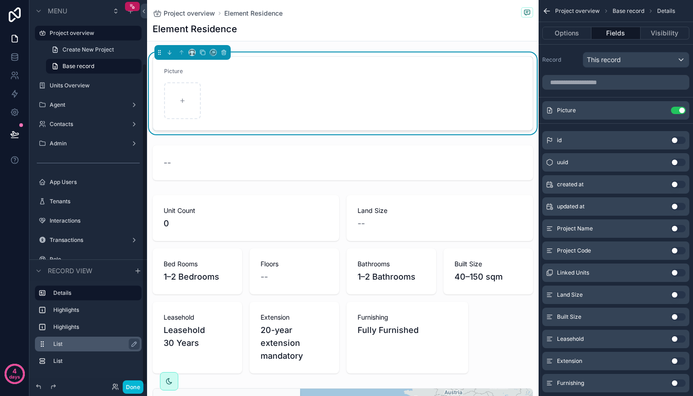
scroll to position [75, 0]
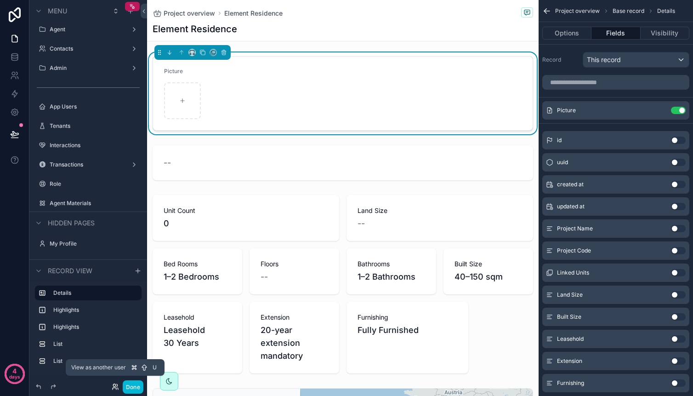
click at [114, 388] on icon at bounding box center [115, 386] width 7 height 7
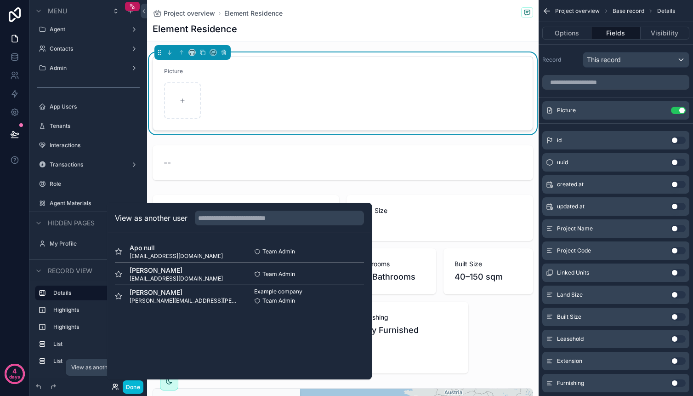
click at [114, 388] on icon at bounding box center [115, 386] width 7 height 7
click at [531, 375] on div "Unit Count 0 Land Size -- Bed Rooms 1–2 Bedrooms Floors -- Bathrooms 1–2 Bathro…" at bounding box center [343, 284] width 392 height 186
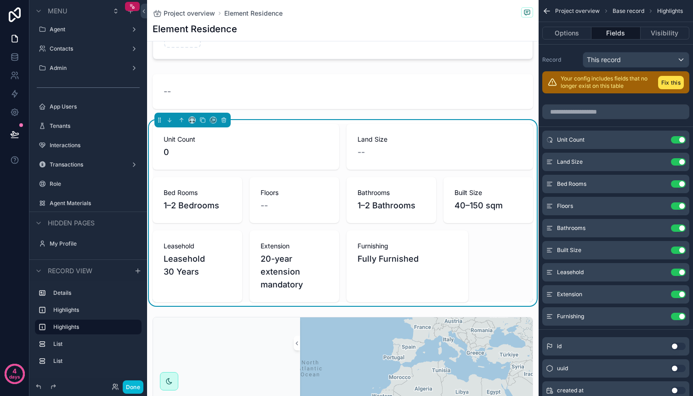
scroll to position [51, 0]
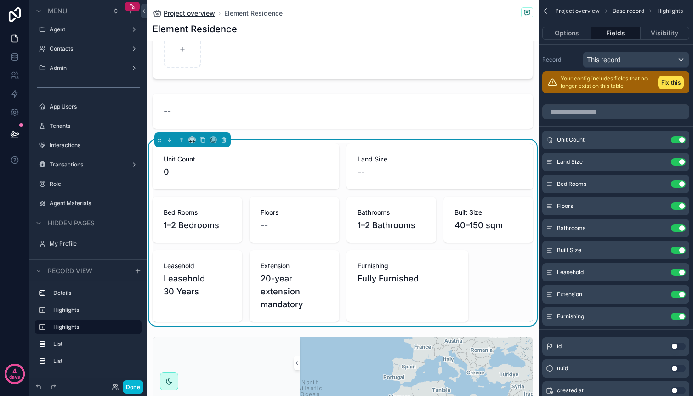
click at [178, 14] on span "Project overview" at bounding box center [189, 13] width 51 height 9
